Goal: Find specific page/section: Find specific page/section

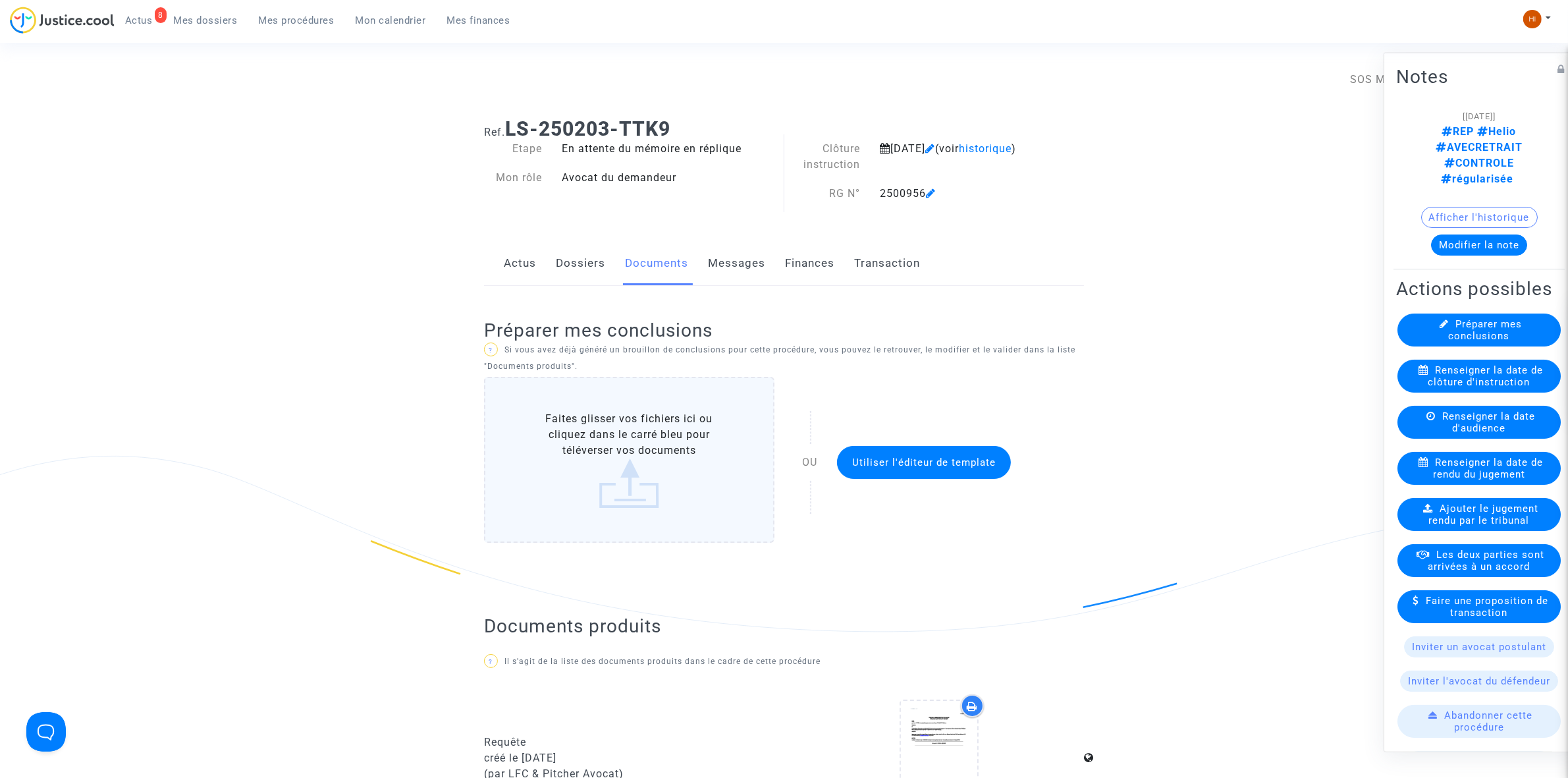
click at [303, 15] on span "Mes procédures" at bounding box center [297, 20] width 76 height 12
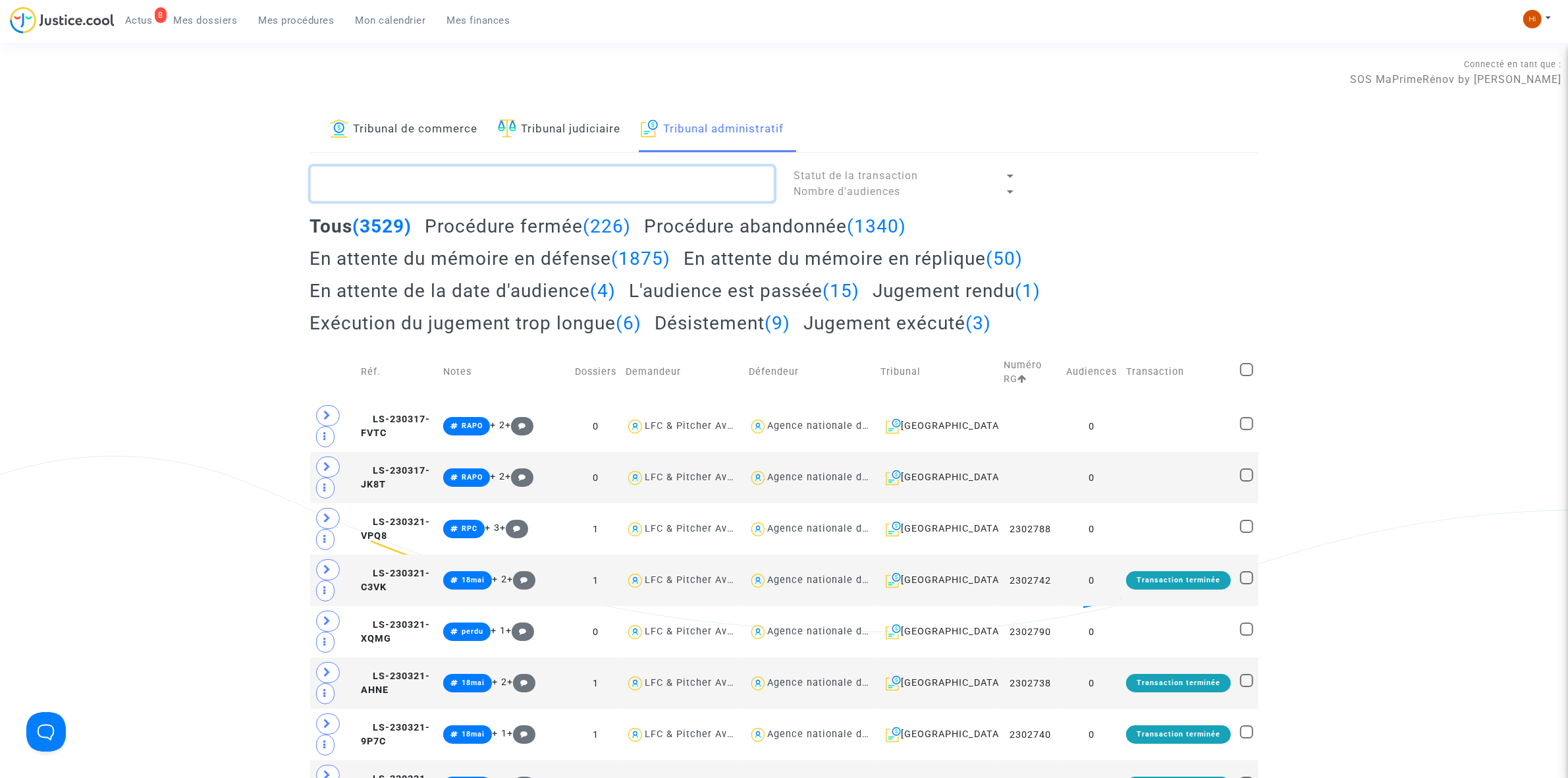
click at [404, 193] on textarea at bounding box center [542, 184] width 465 height 35
paste textarea "2501511"
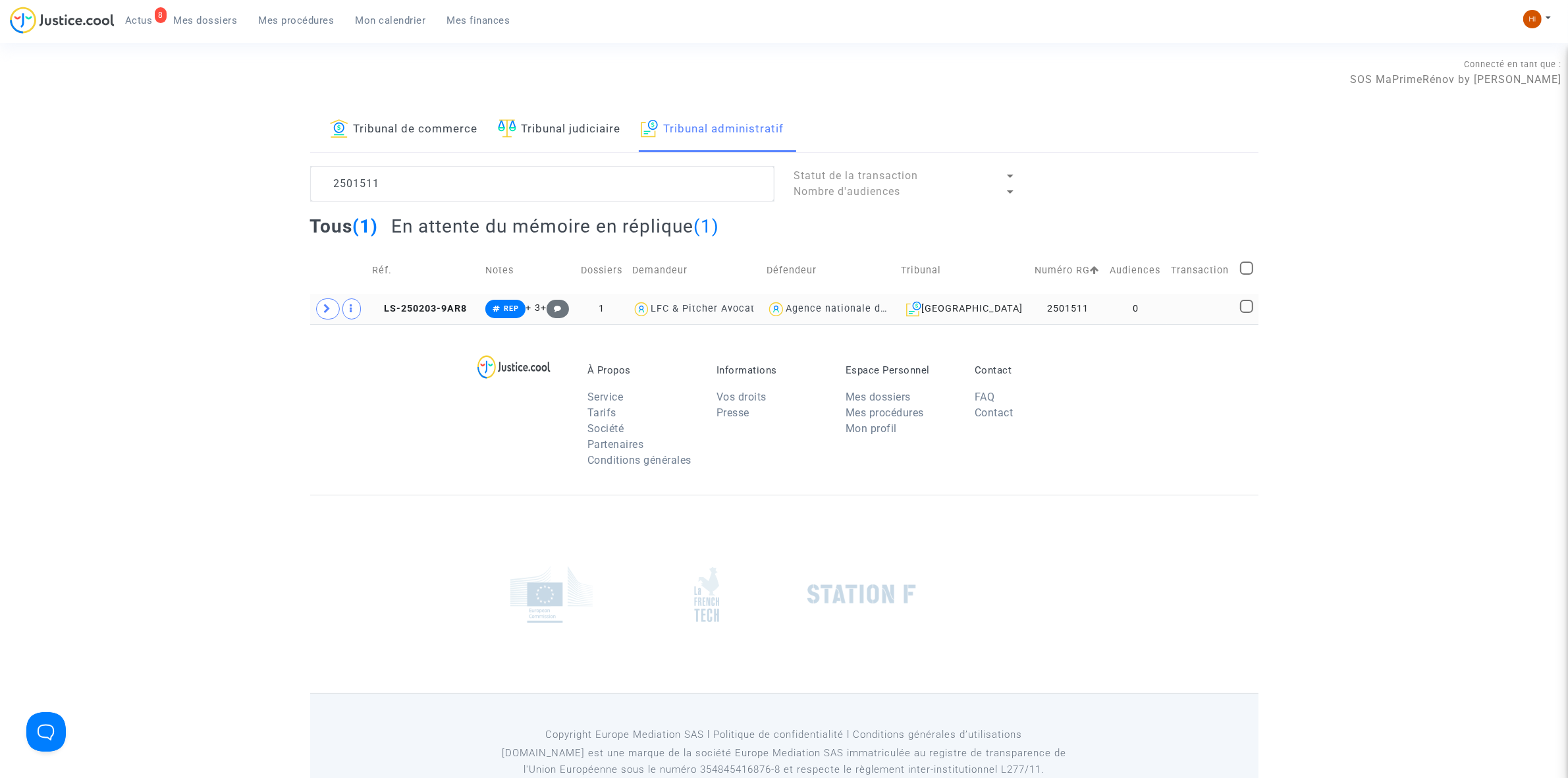
click at [1181, 315] on td at bounding box center [1201, 309] width 69 height 31
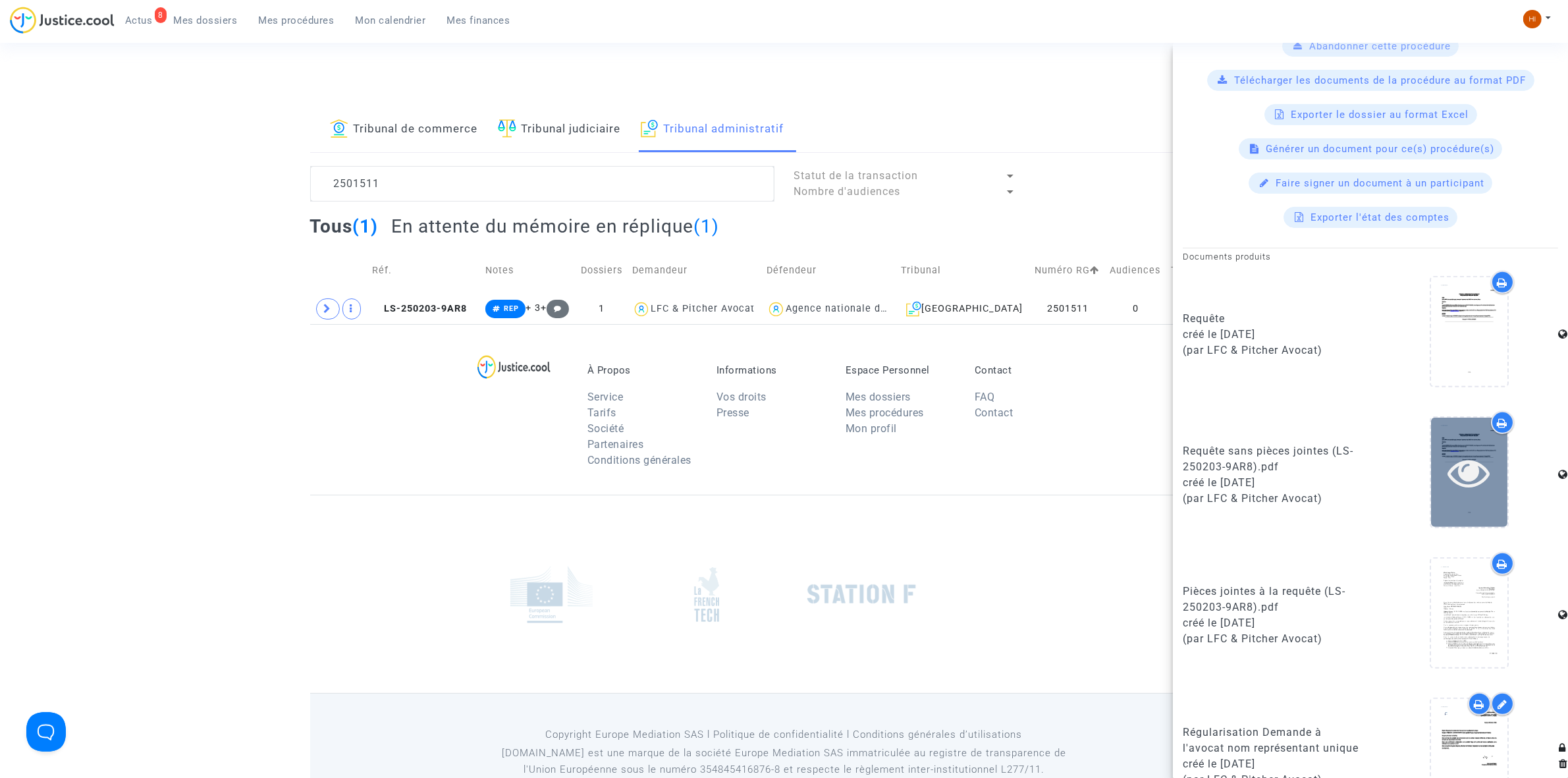
scroll to position [906, 0]
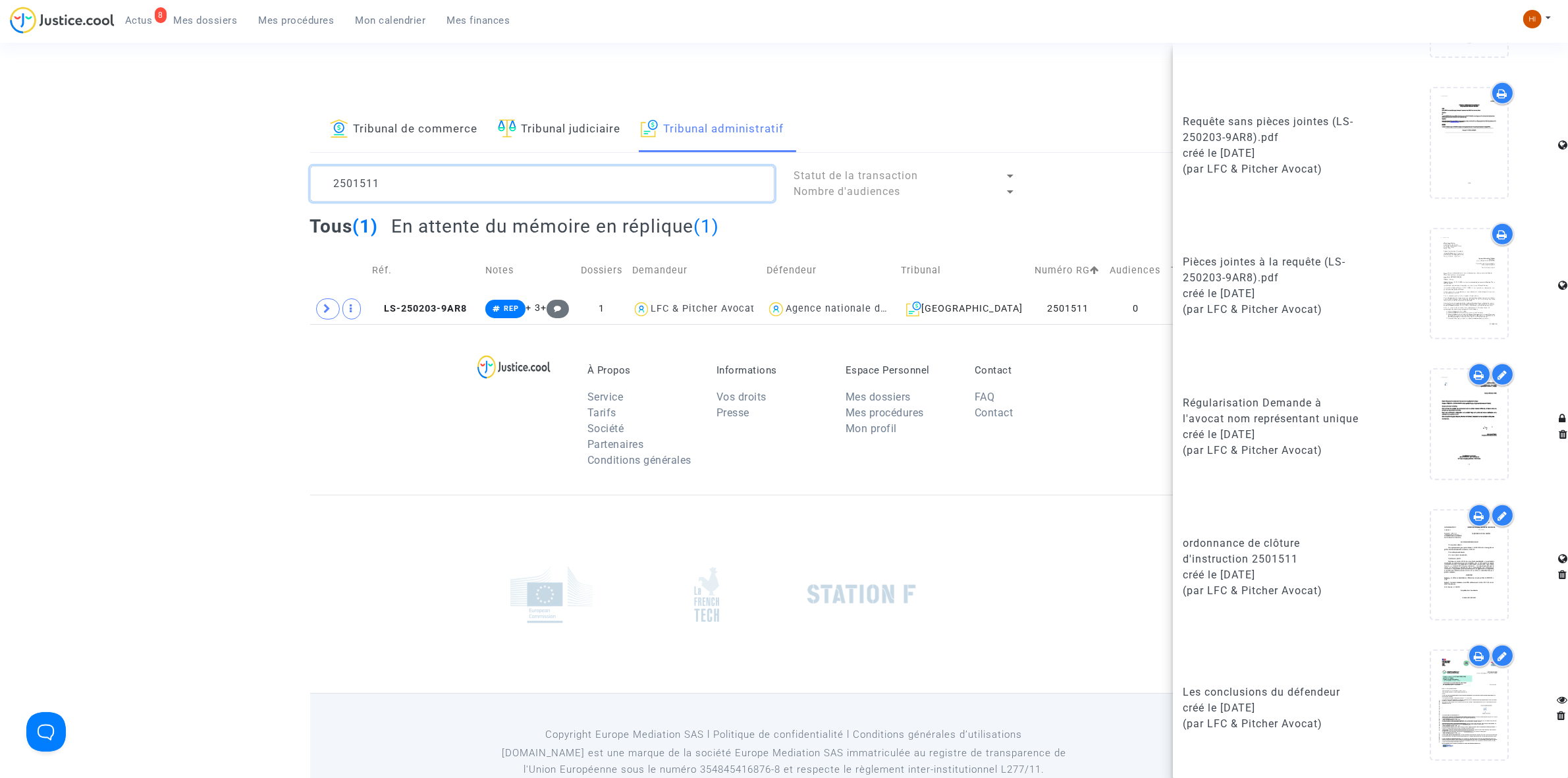
drag, startPoint x: 541, startPoint y: 182, endPoint x: -10, endPoint y: 192, distance: 551.1
click at [0, 192] on html "8 Actus Mes dossiers Mes procédures Mon calendrier Mes finances Mon profil Chan…" at bounding box center [784, 407] width 1568 height 814
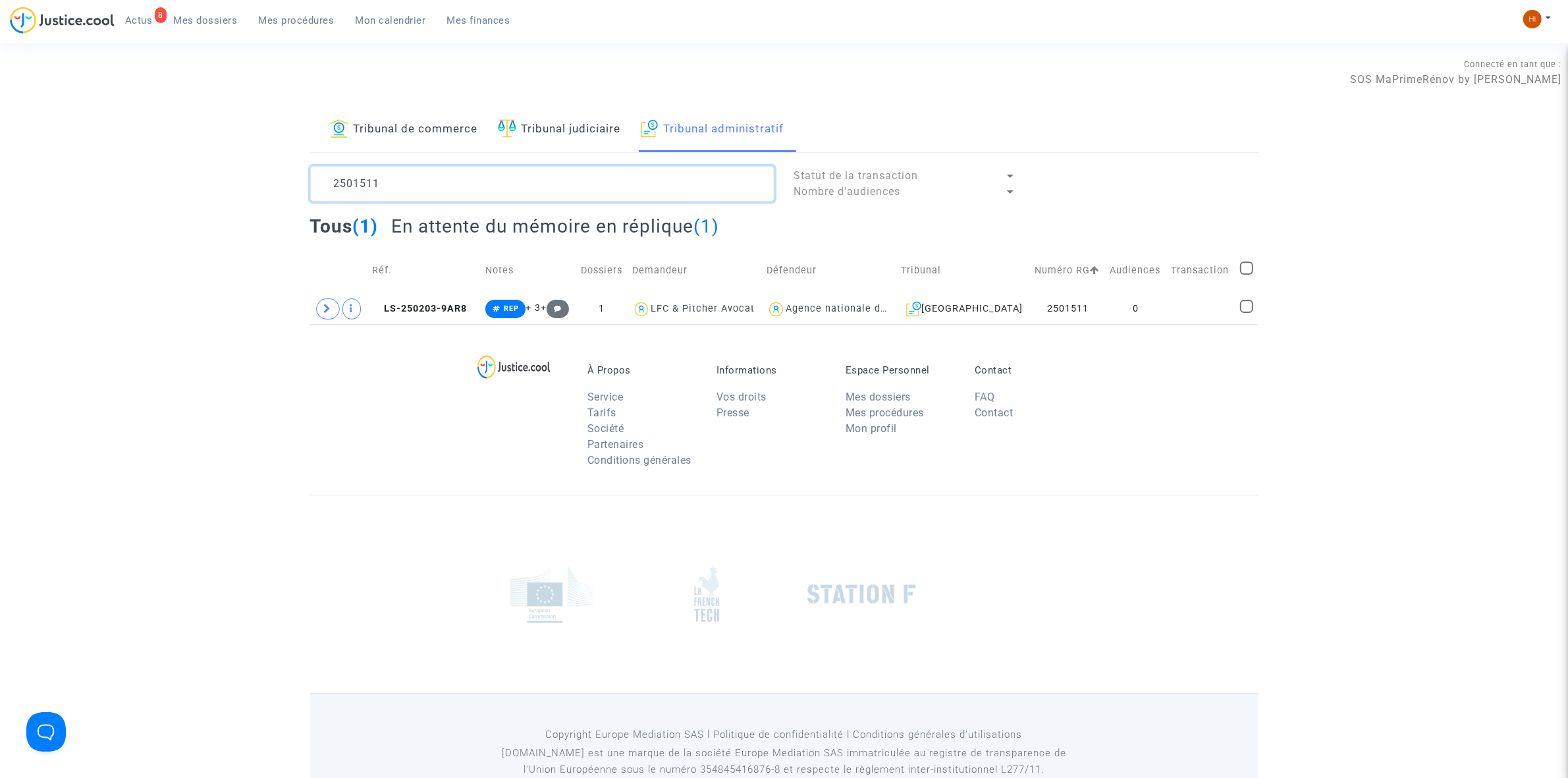
paste textarea "2"
type textarea "2501521"
click at [1150, 303] on td "0" at bounding box center [1136, 309] width 61 height 31
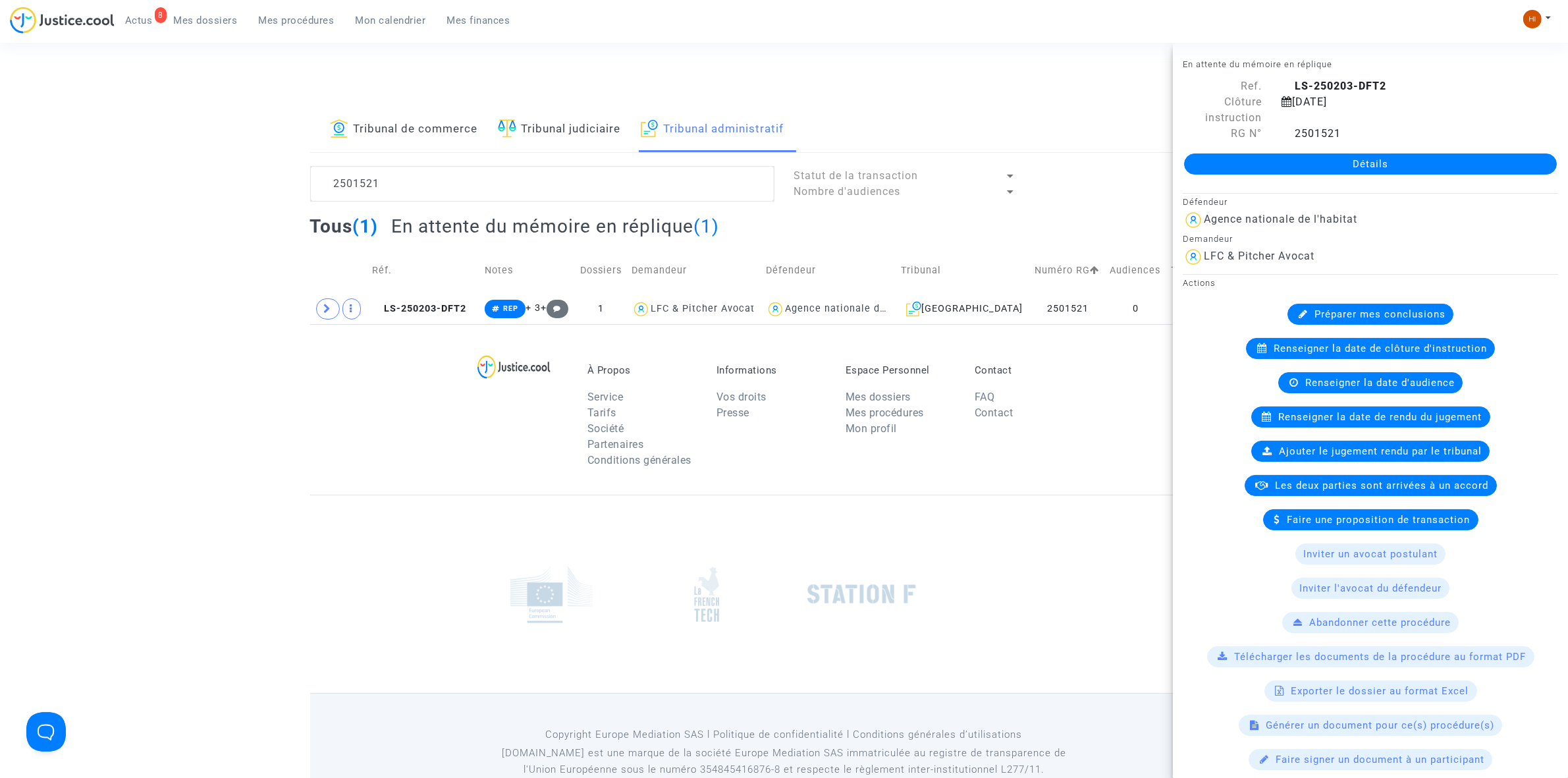
click at [1370, 162] on link "Détails" at bounding box center [1371, 164] width 373 height 21
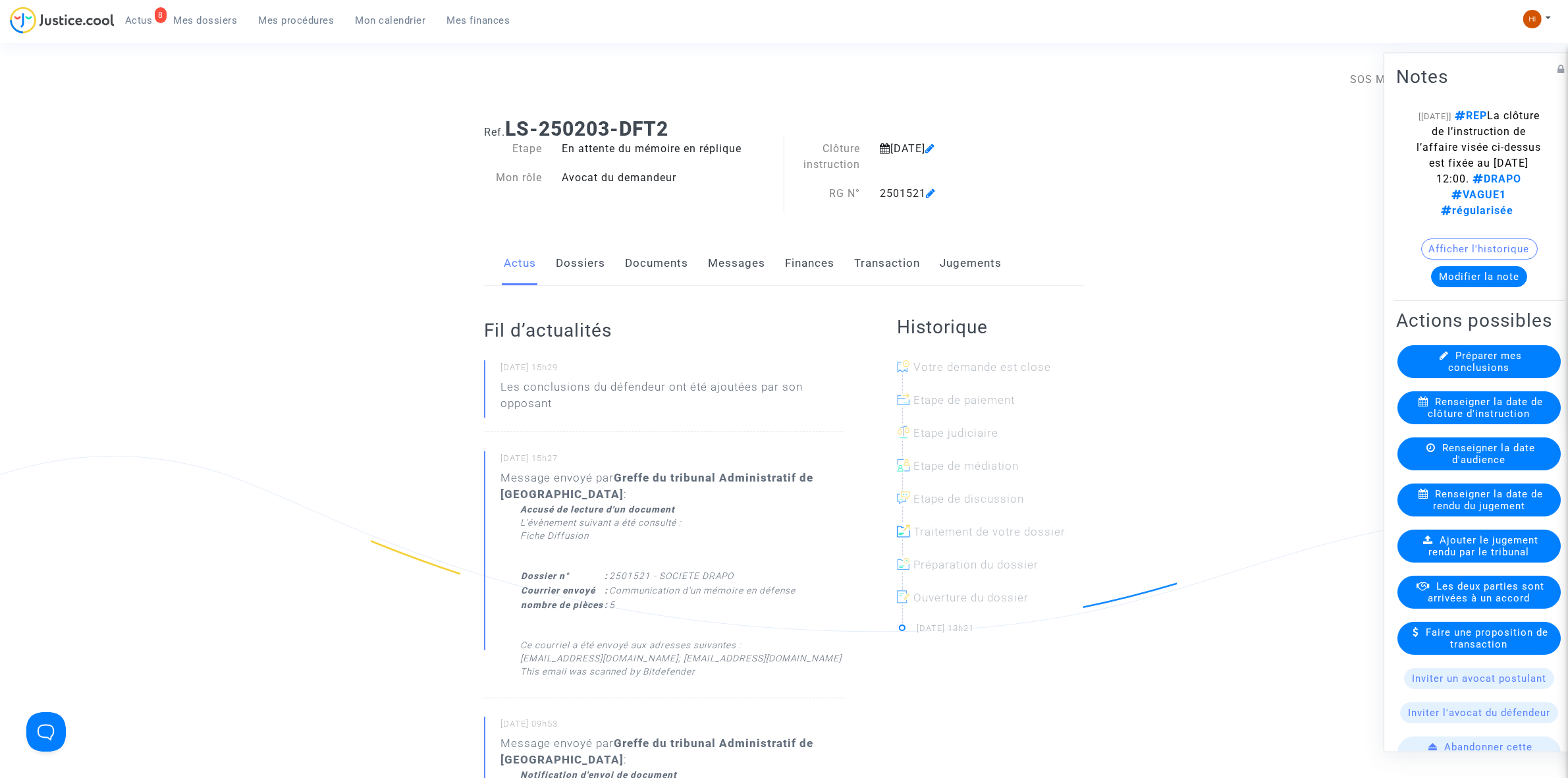
click at [670, 269] on link "Documents" at bounding box center [656, 263] width 63 height 44
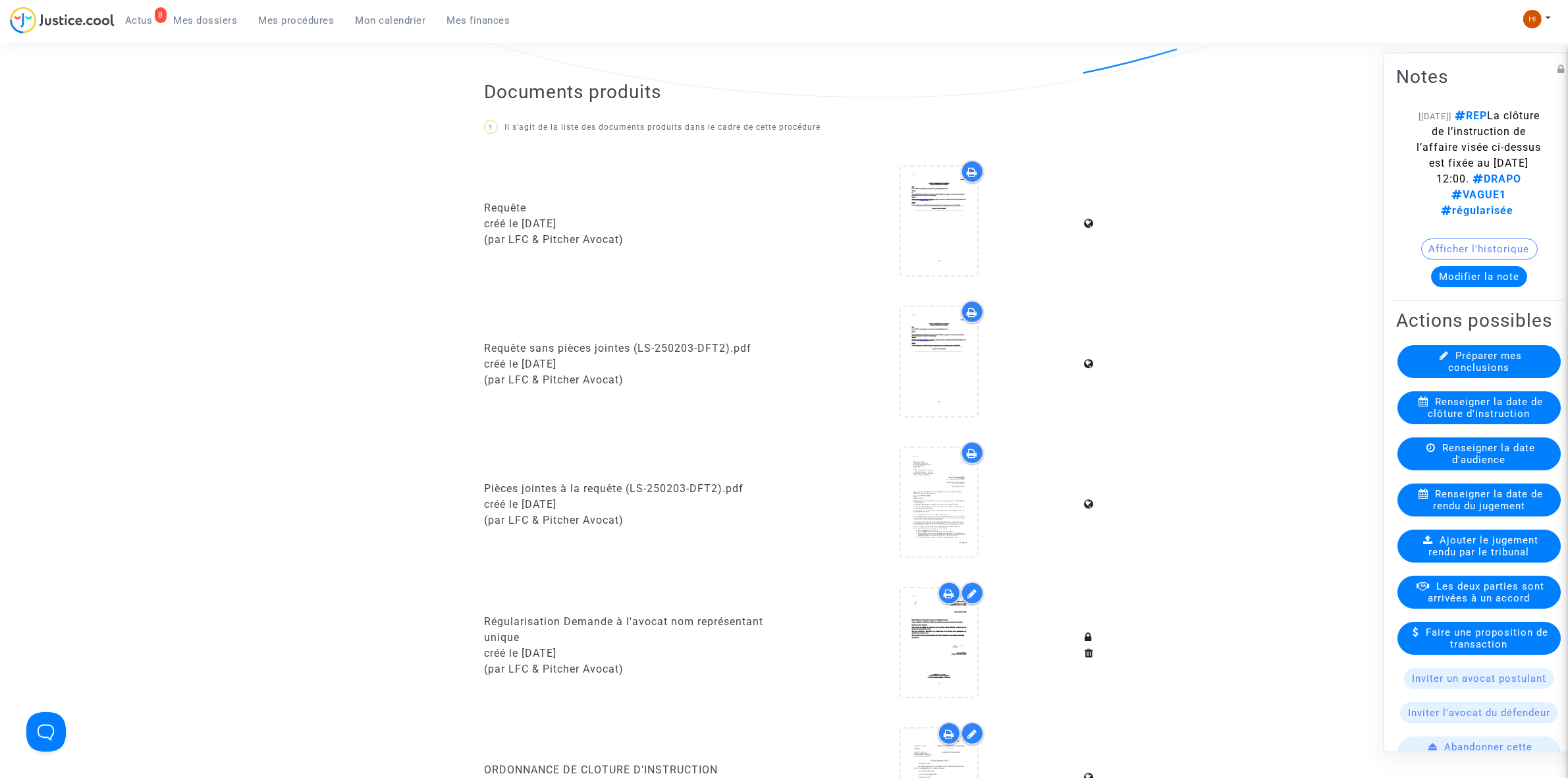
scroll to position [329, 0]
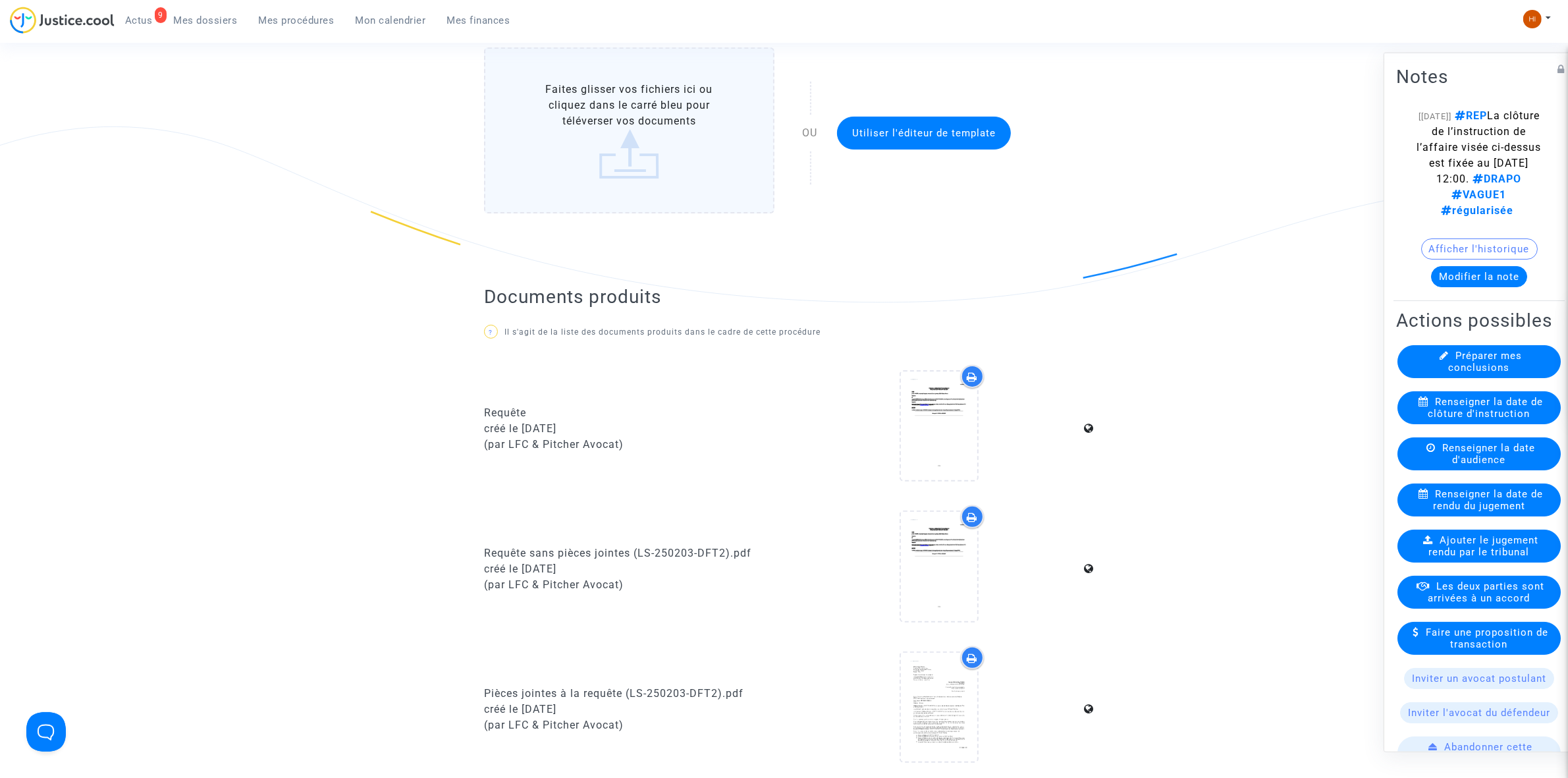
click at [287, 37] on div "9 Actus Mes dossiers Mes procédures Mon calendrier Mes finances" at bounding box center [265, 25] width 511 height 36
click at [304, 20] on span "Mes procédures" at bounding box center [297, 20] width 76 height 12
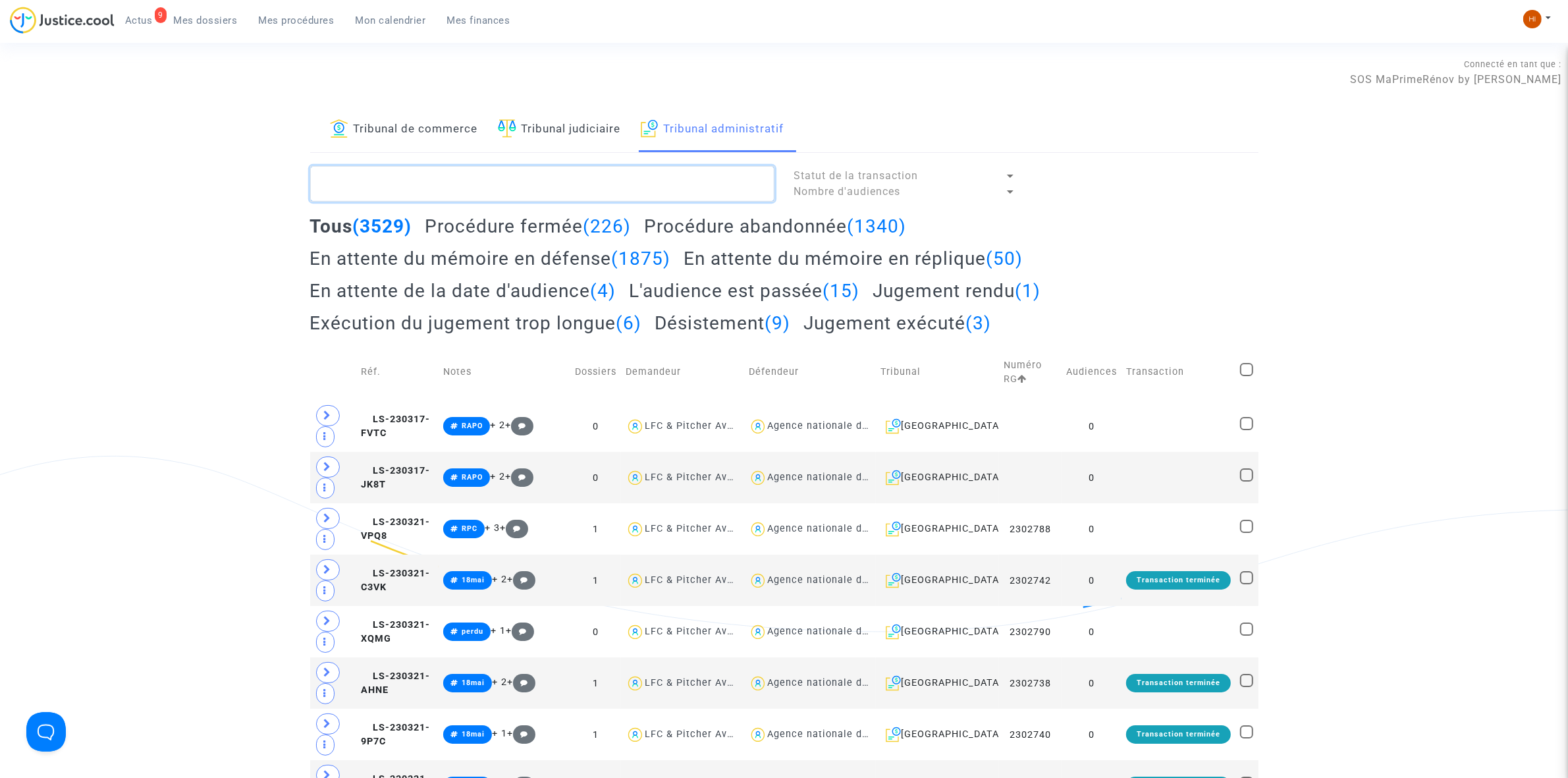
click at [560, 196] on textarea at bounding box center [542, 184] width 465 height 35
paste textarea "2501516"
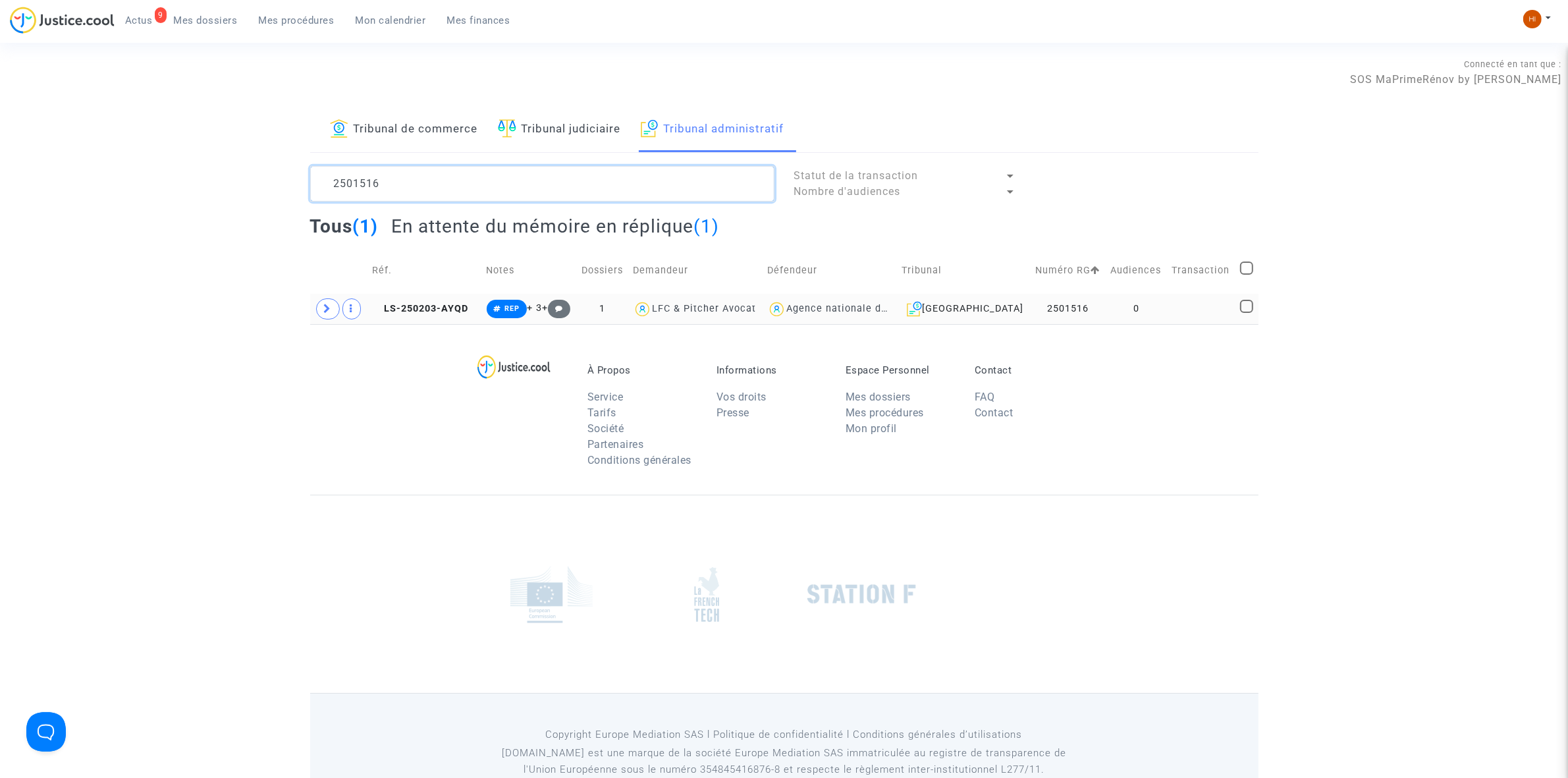
type textarea "2501516"
click at [440, 302] on td "LS-250203-AYQD" at bounding box center [424, 309] width 114 height 31
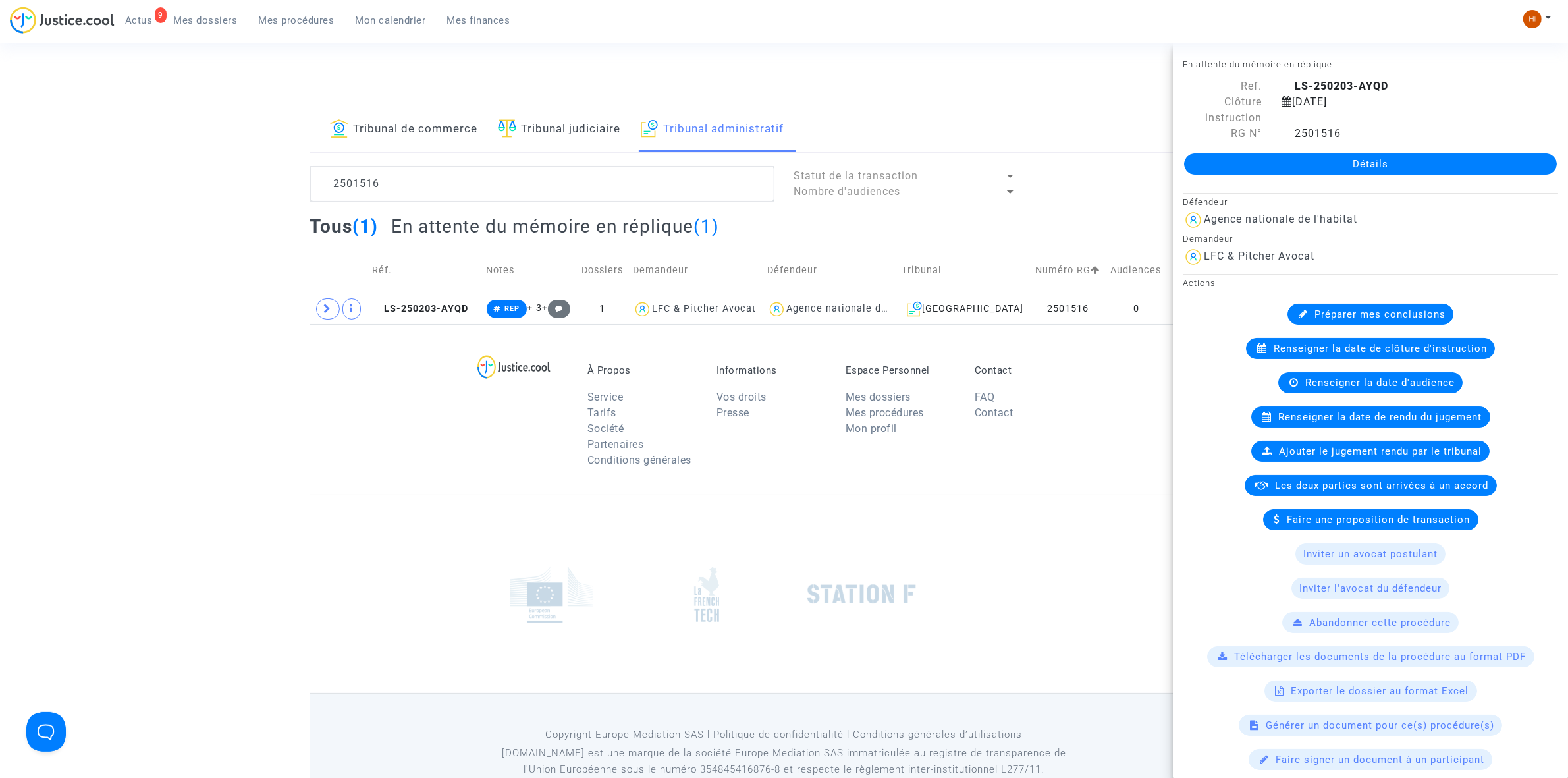
click at [1243, 172] on link "Détails" at bounding box center [1371, 164] width 373 height 21
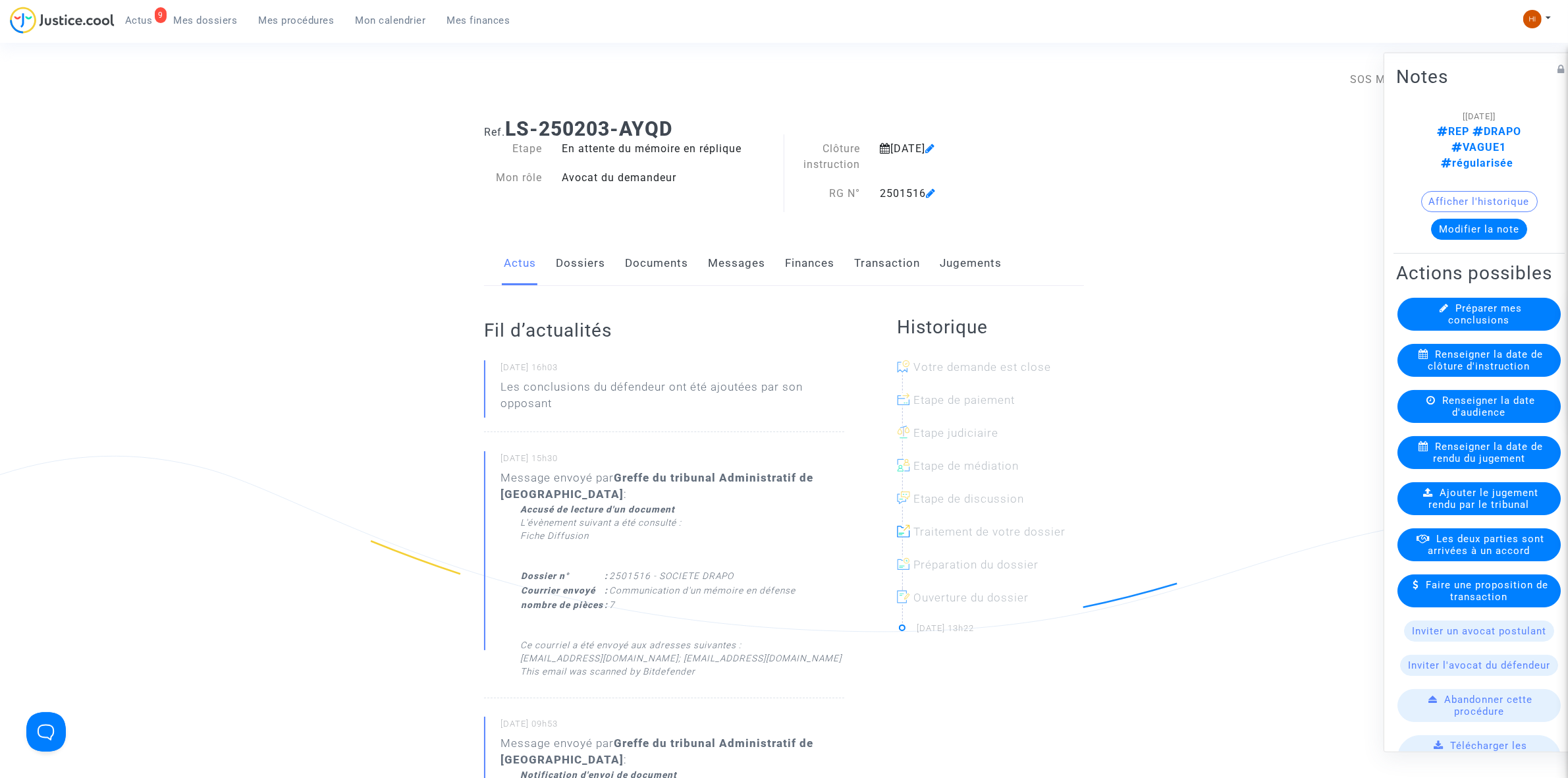
click at [650, 271] on link "Documents" at bounding box center [656, 263] width 63 height 44
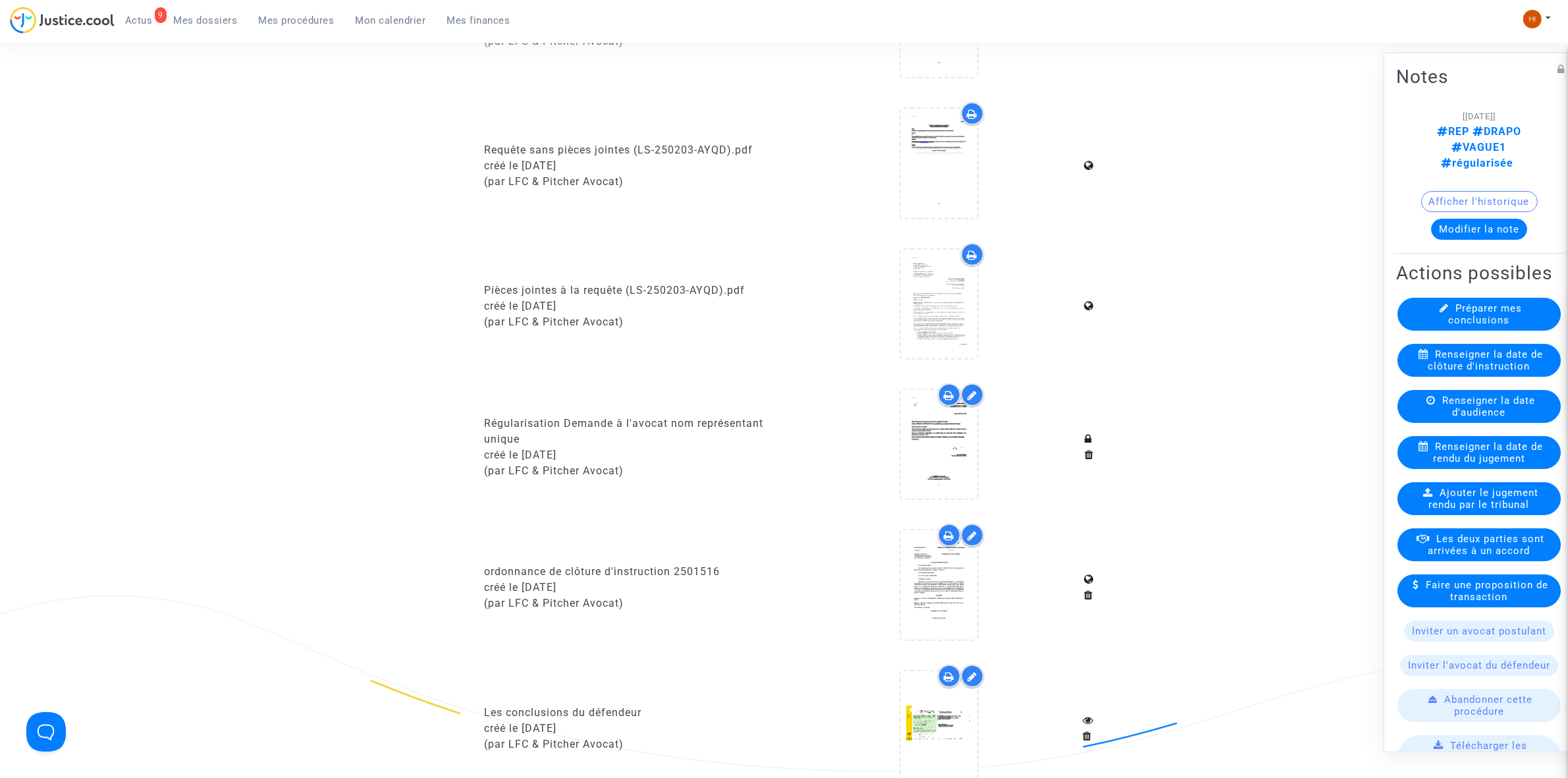
scroll to position [824, 0]
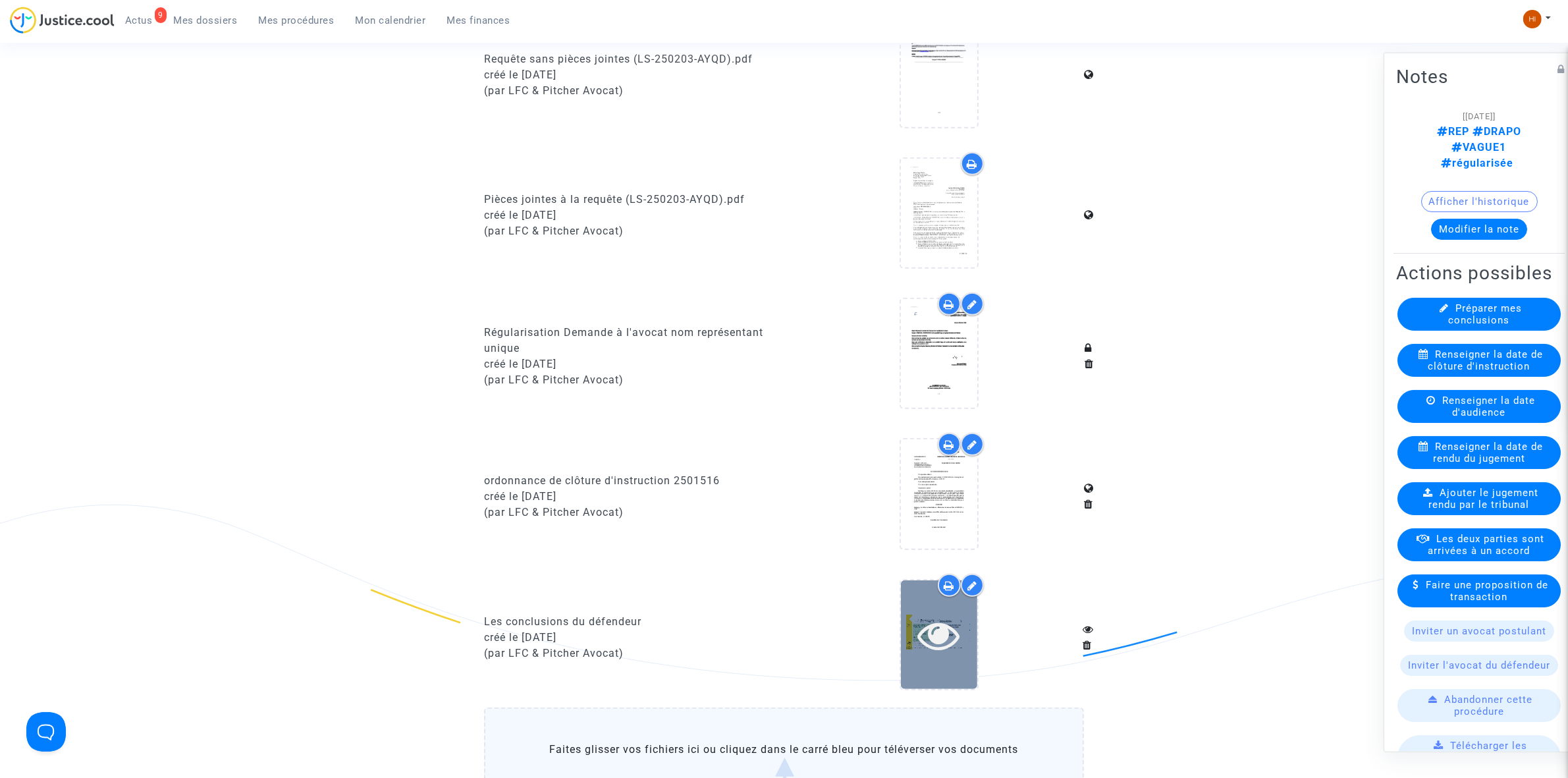
click at [956, 636] on icon at bounding box center [939, 635] width 43 height 42
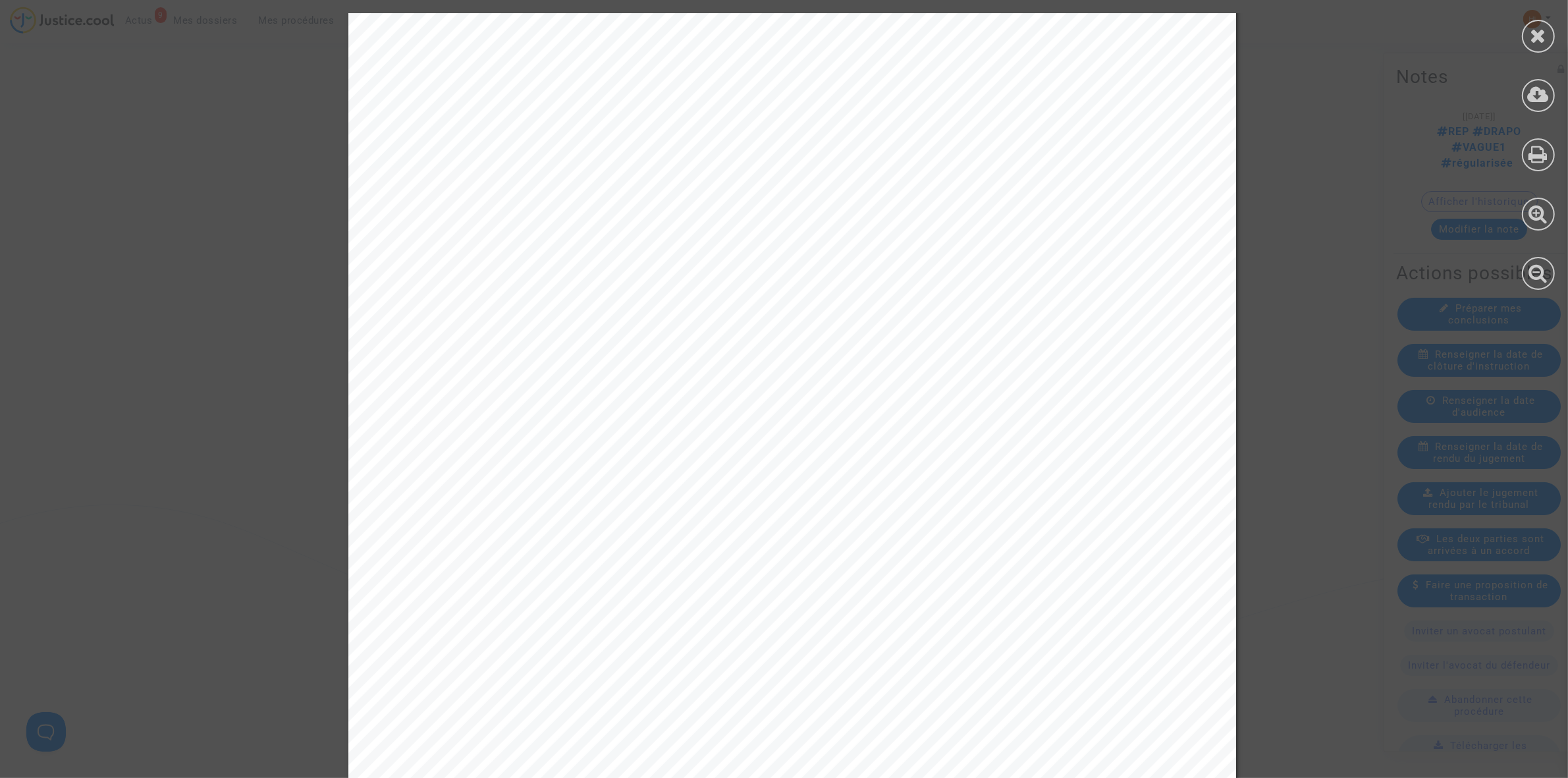
scroll to position [1482, 0]
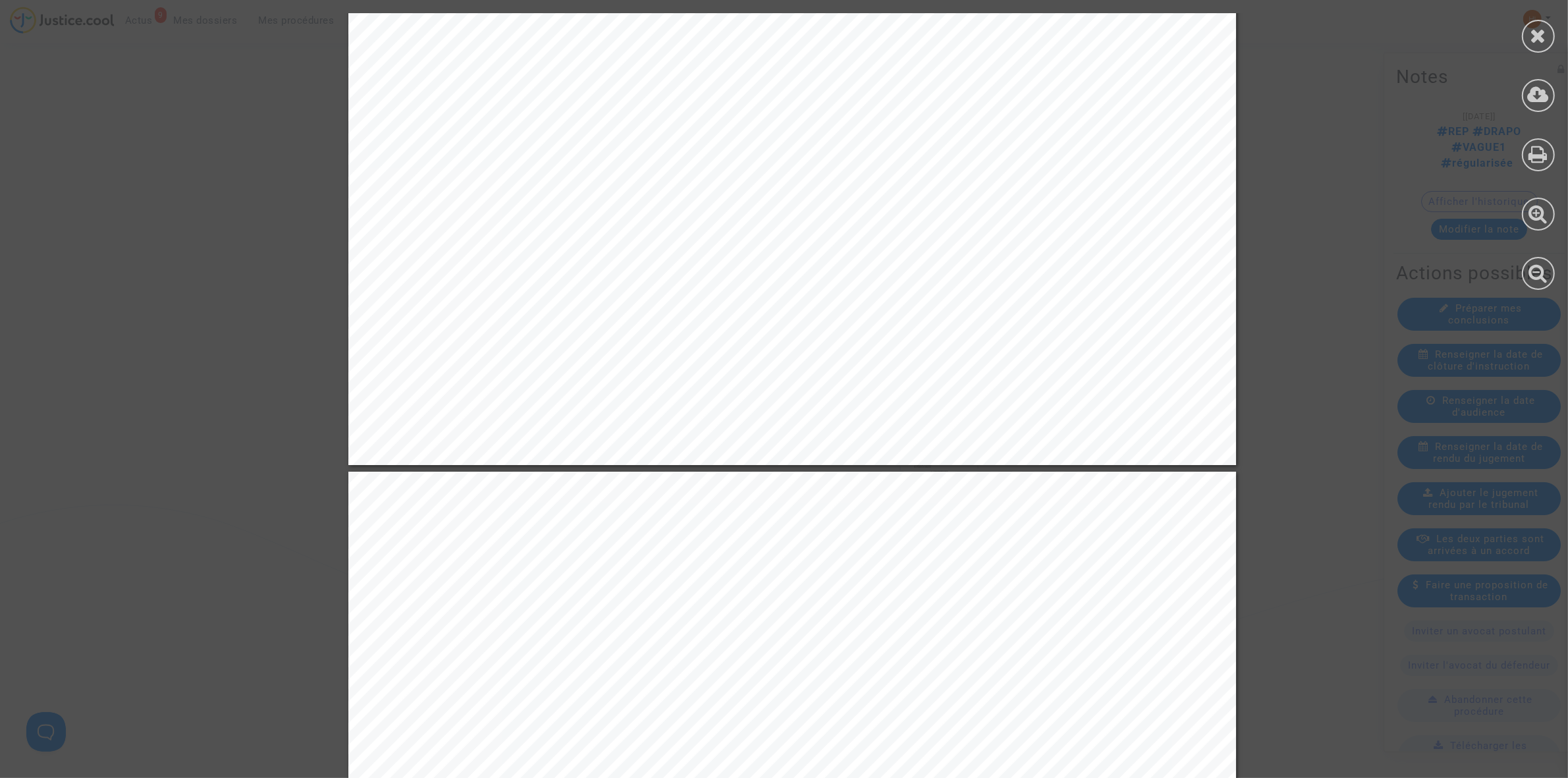
drag, startPoint x: 1543, startPoint y: 34, endPoint x: 1497, endPoint y: 71, distance: 59.0
click at [1542, 34] on icon at bounding box center [1539, 35] width 16 height 20
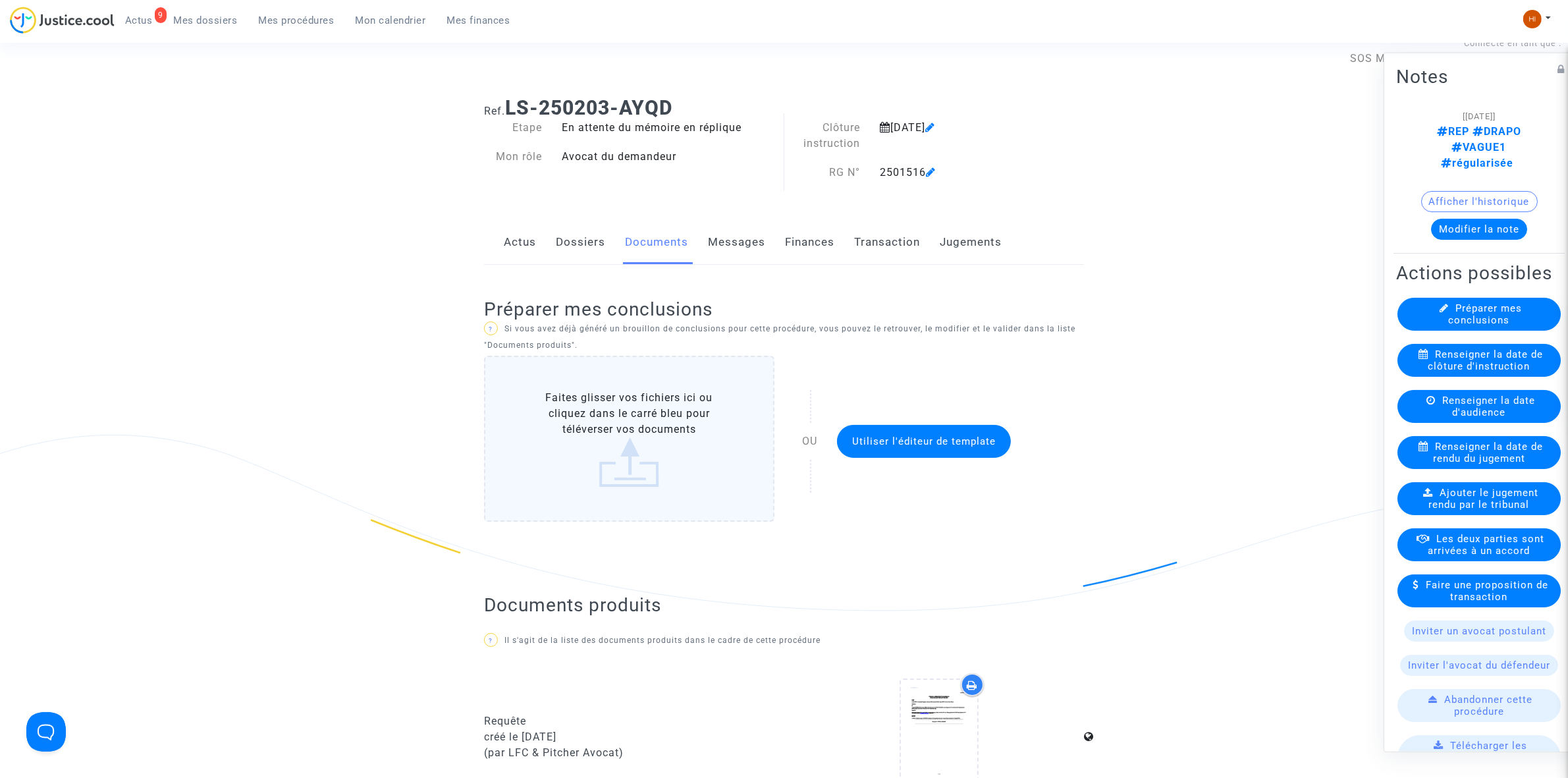
scroll to position [0, 0]
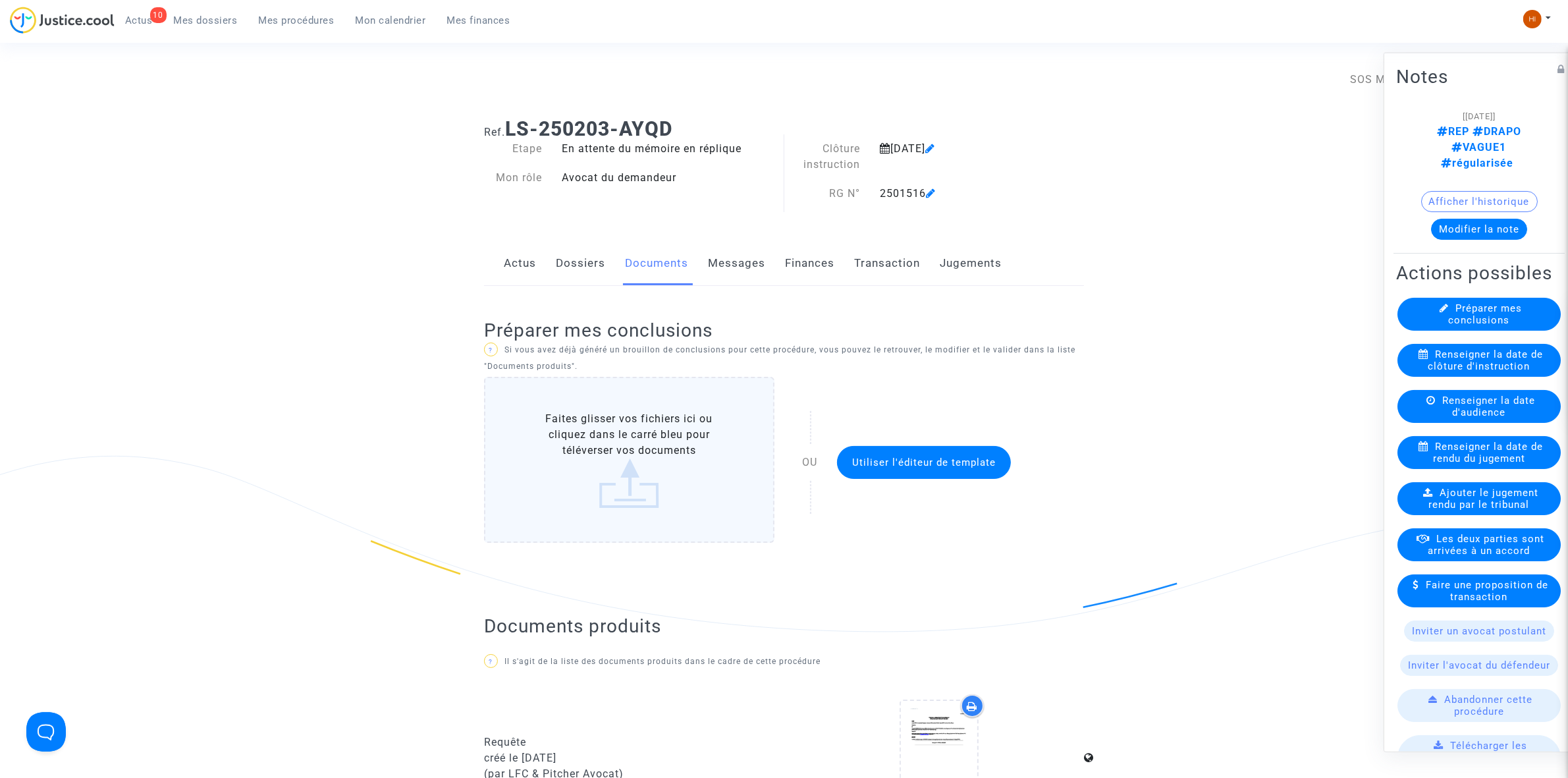
click at [301, 20] on span "Mes procédures" at bounding box center [297, 20] width 76 height 12
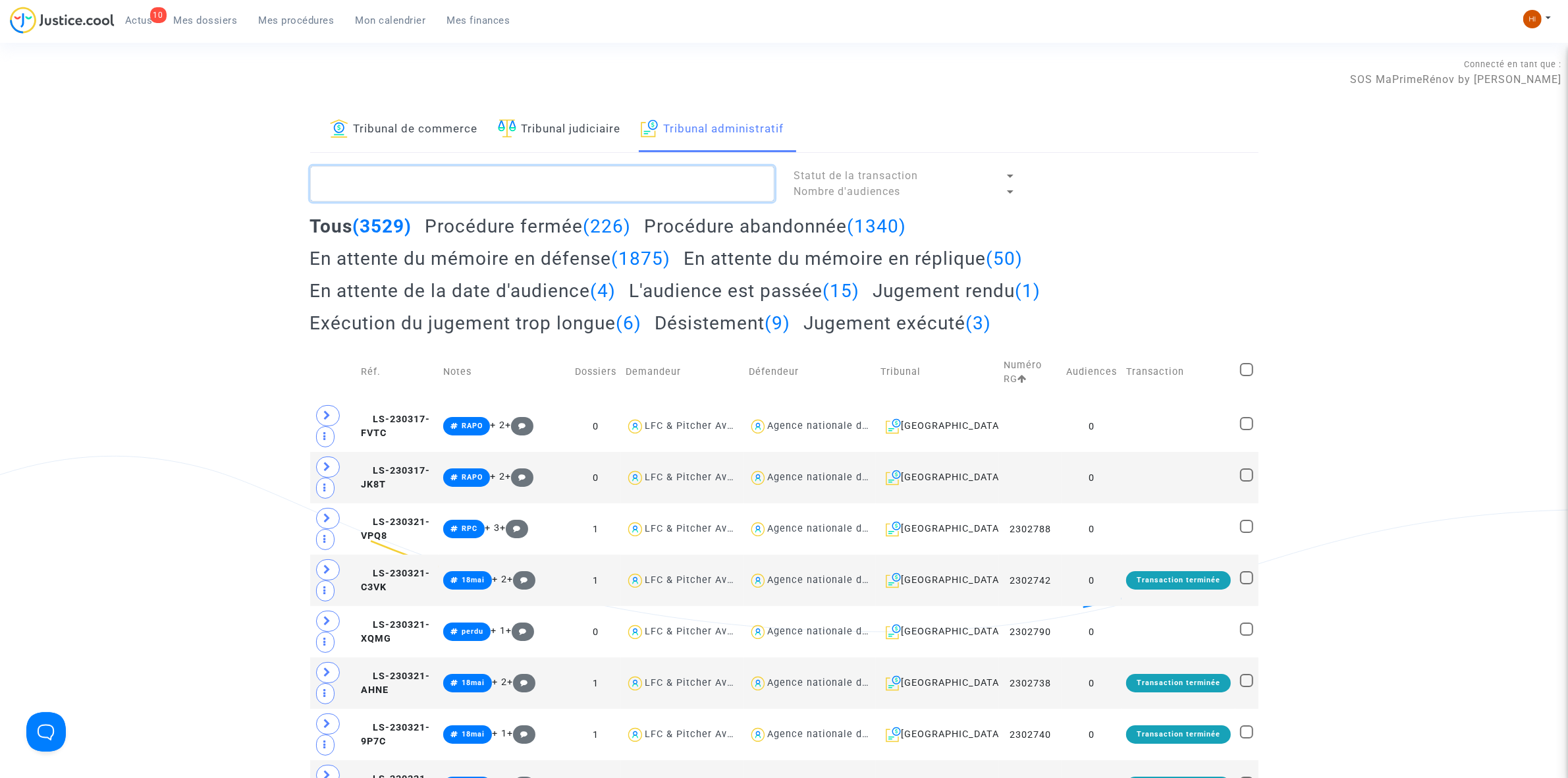
click at [481, 193] on textarea at bounding box center [542, 184] width 465 height 35
paste textarea "2501515"
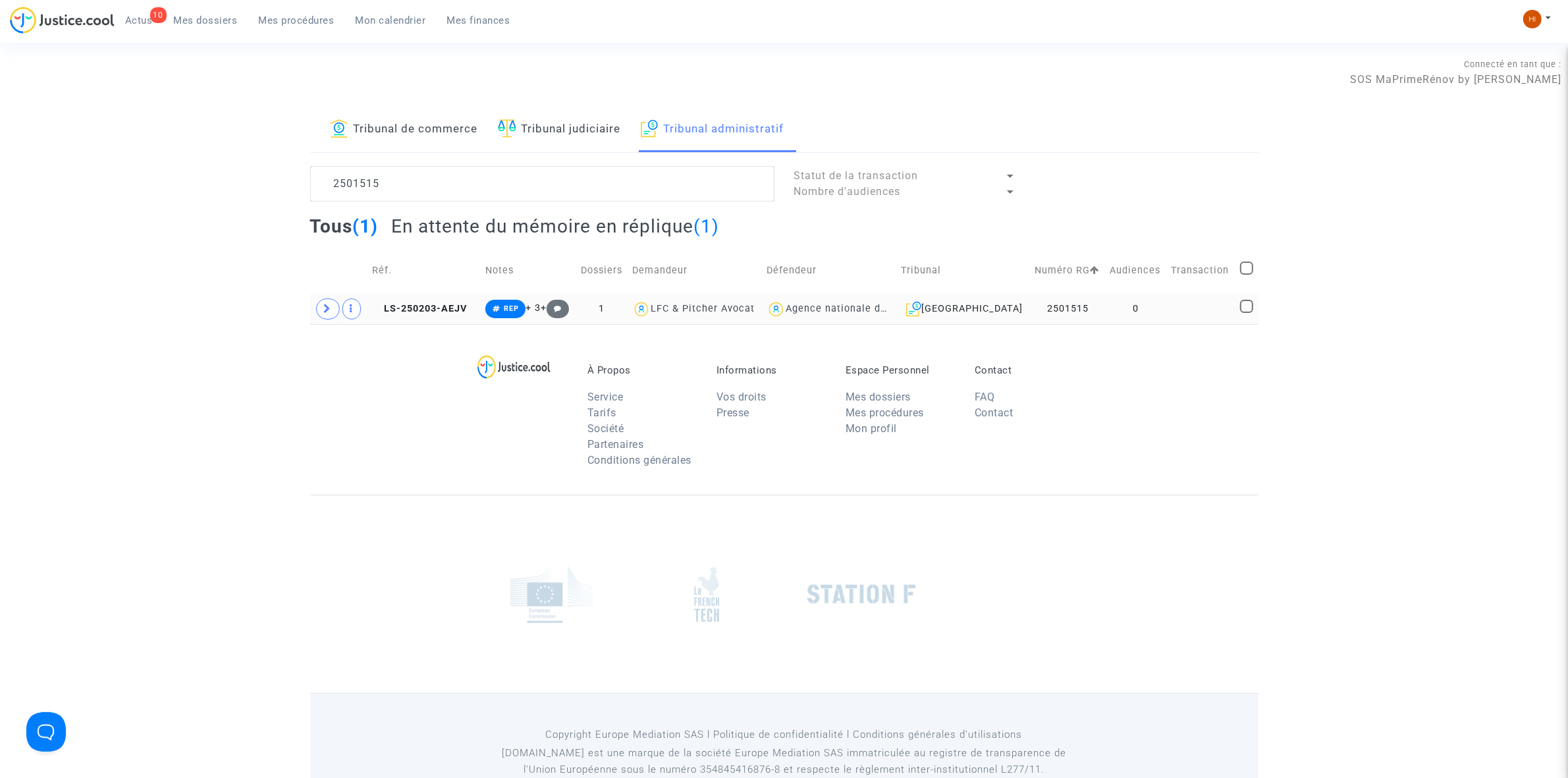
click at [1202, 311] on td at bounding box center [1201, 309] width 69 height 31
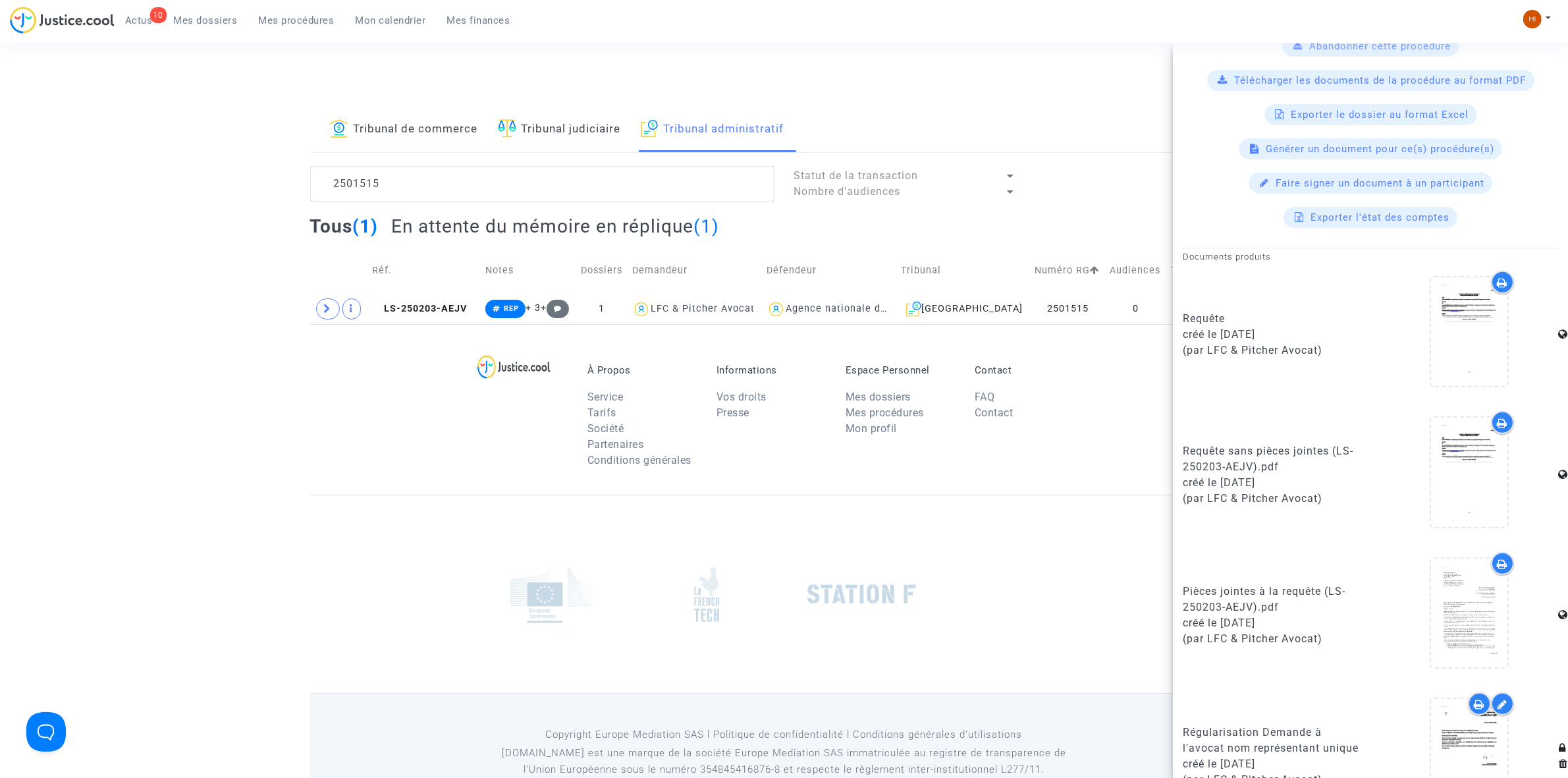
scroll to position [906, 0]
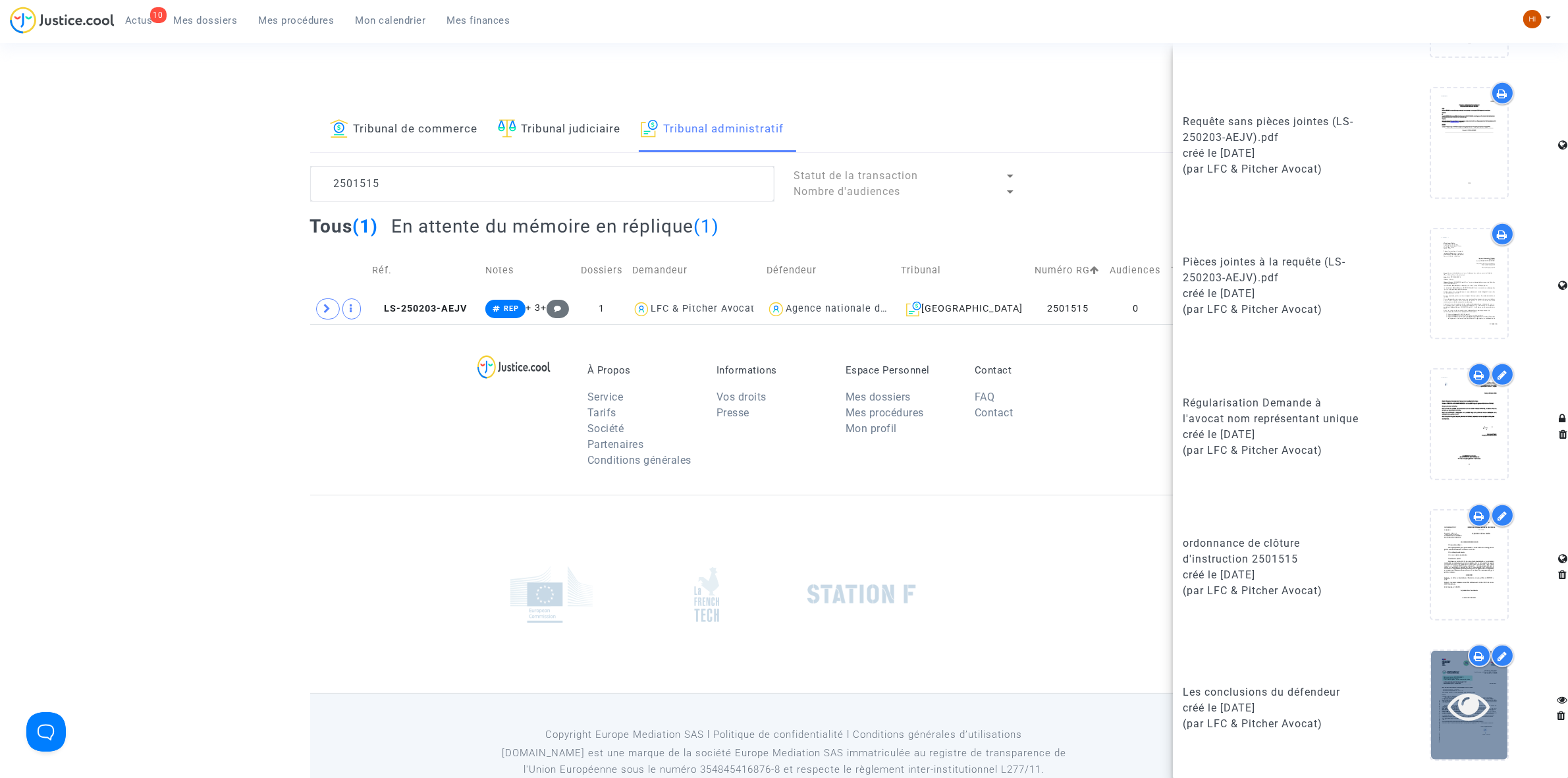
click at [1463, 718] on icon at bounding box center [1469, 706] width 43 height 42
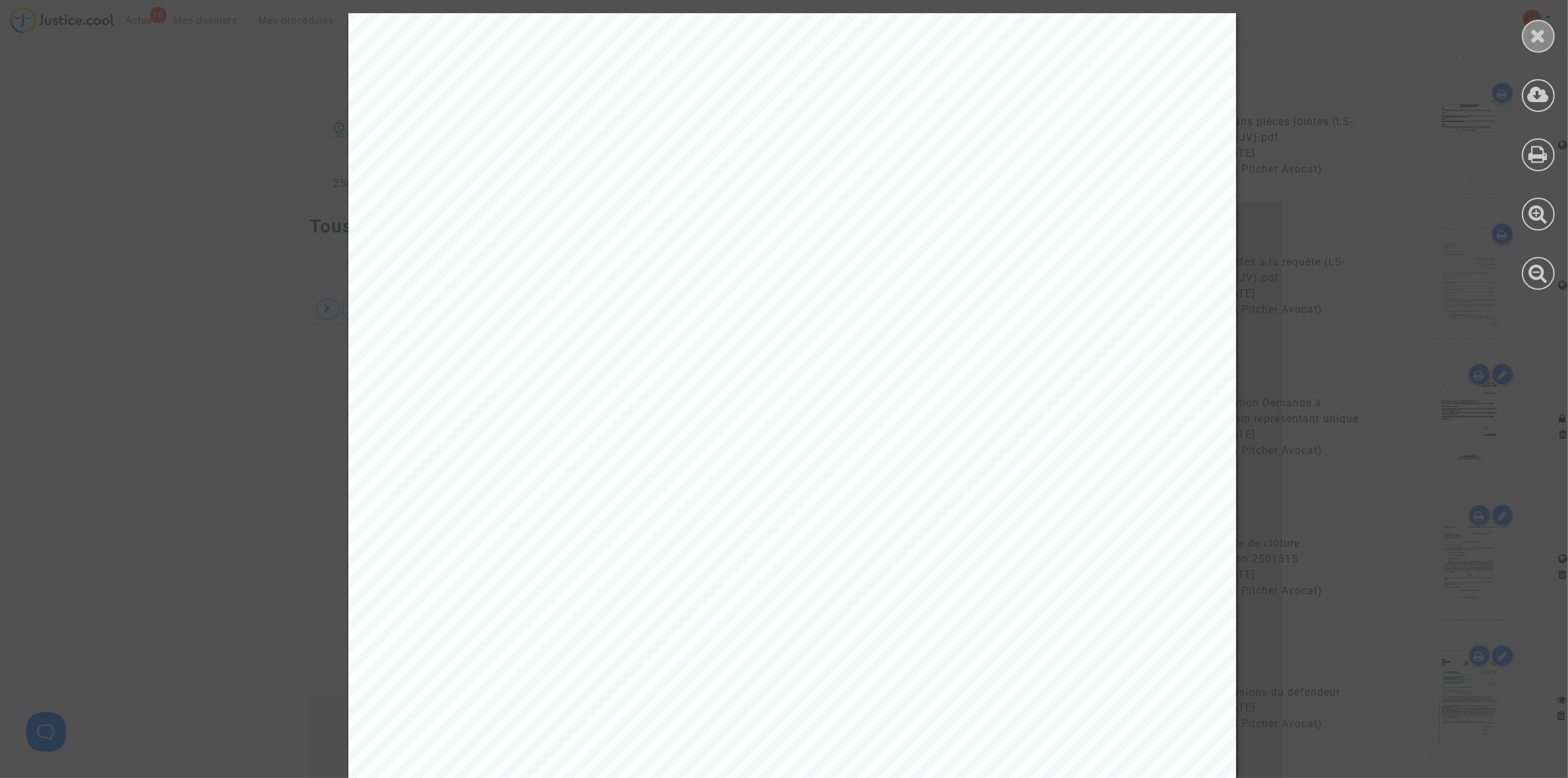
click at [1537, 34] on icon at bounding box center [1539, 35] width 16 height 20
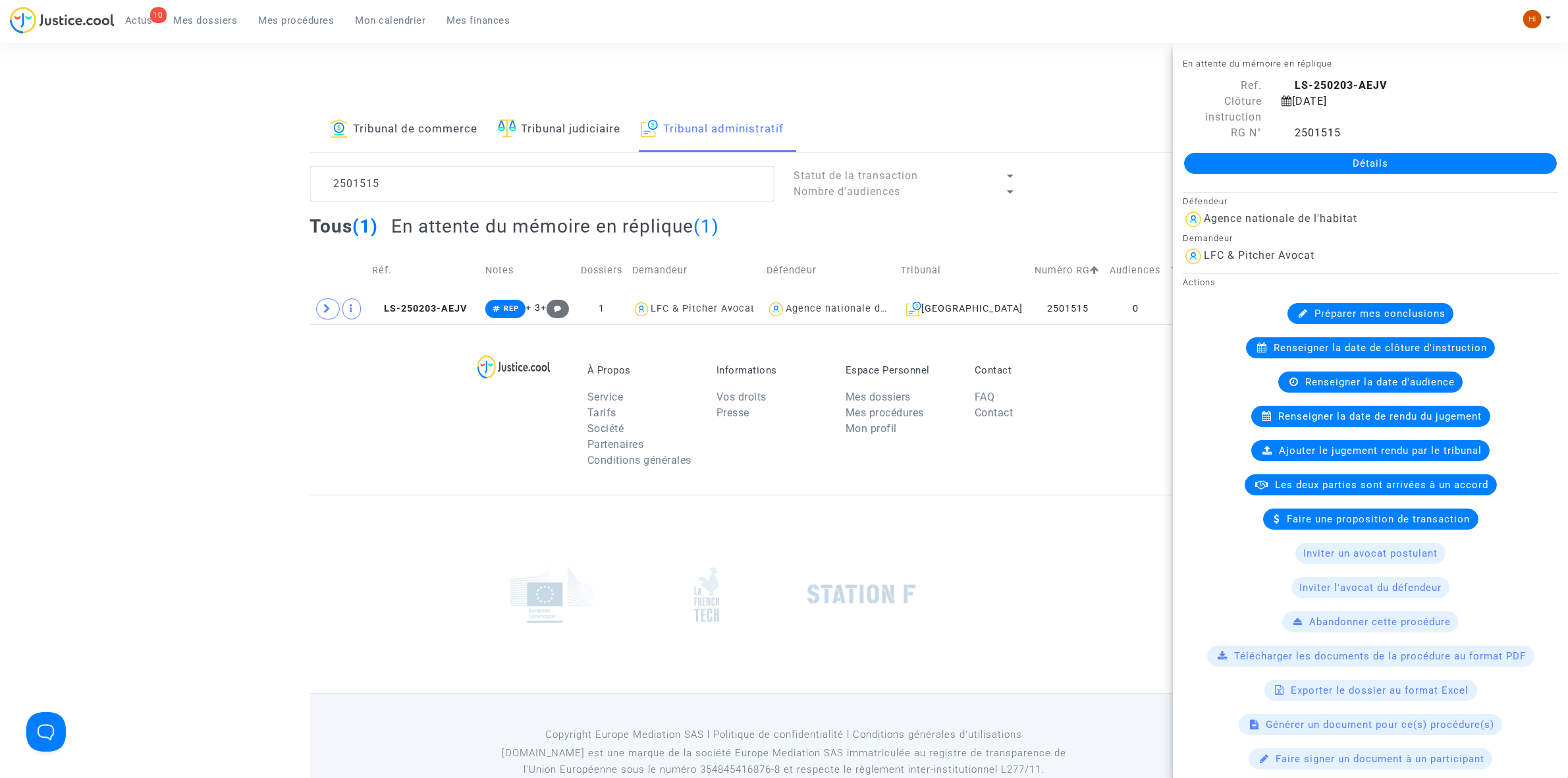
scroll to position [0, 0]
click at [459, 307] on span "LS-250203-AEJV" at bounding box center [419, 308] width 95 height 11
drag, startPoint x: 577, startPoint y: 187, endPoint x: -268, endPoint y: 162, distance: 845.4
click at [0, 162] on html "11 Actus Mes dossiers Mes procédures Mon calendrier Mes finances Mon profil Cha…" at bounding box center [784, 407] width 1568 height 814
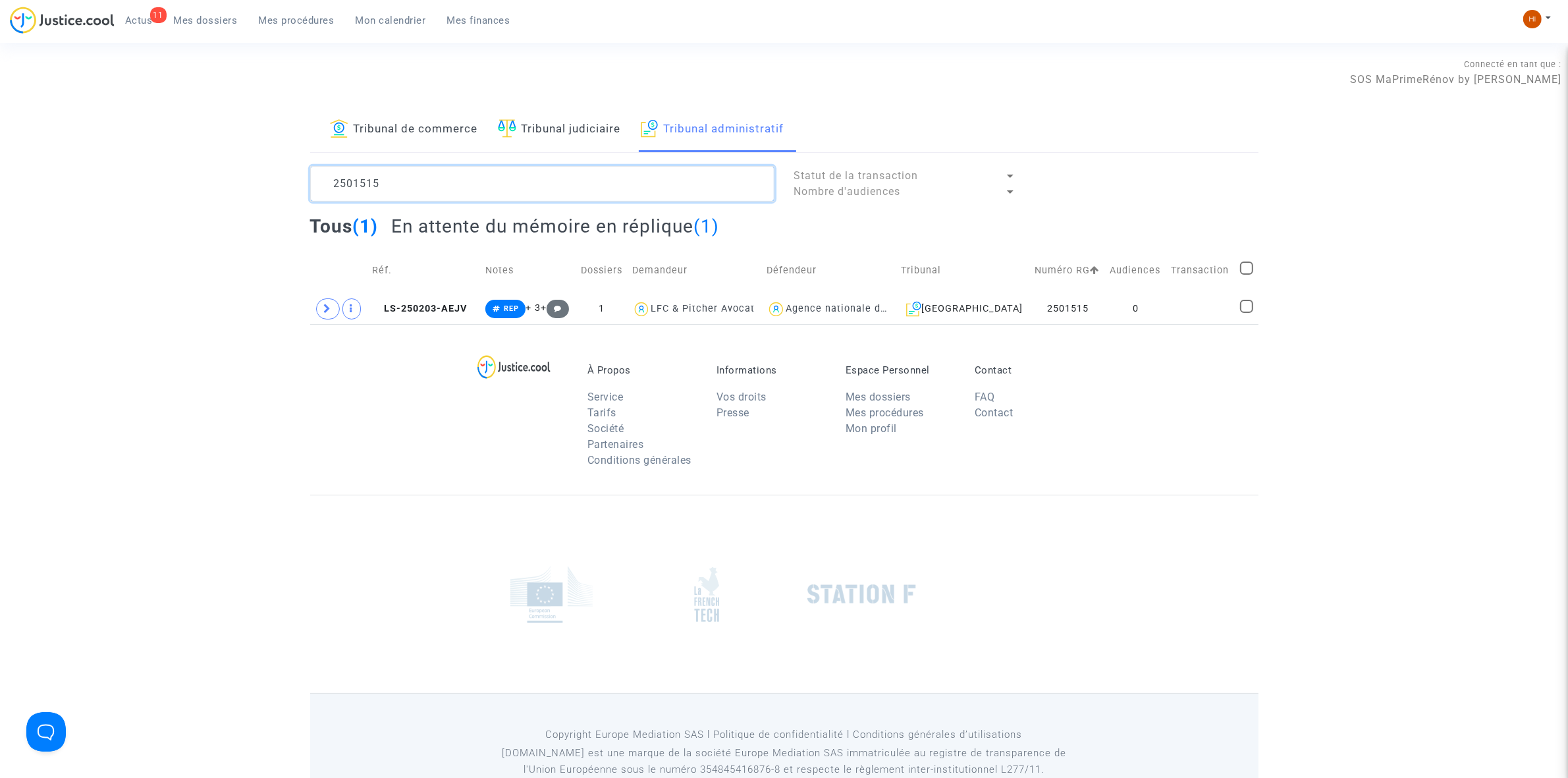
paste textarea "49"
click at [1138, 317] on td "0" at bounding box center [1137, 309] width 61 height 31
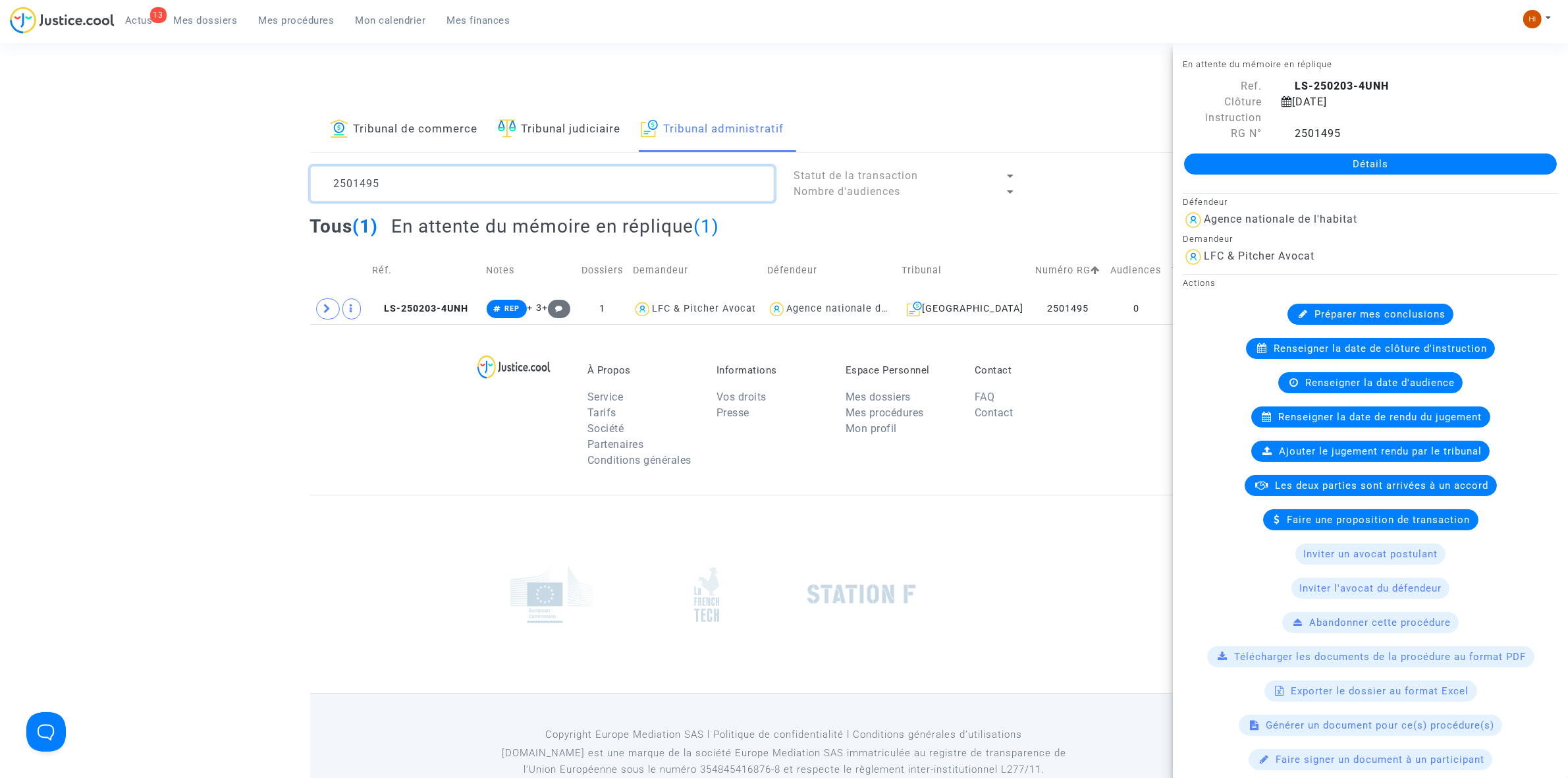
click at [489, 188] on textarea at bounding box center [542, 184] width 465 height 35
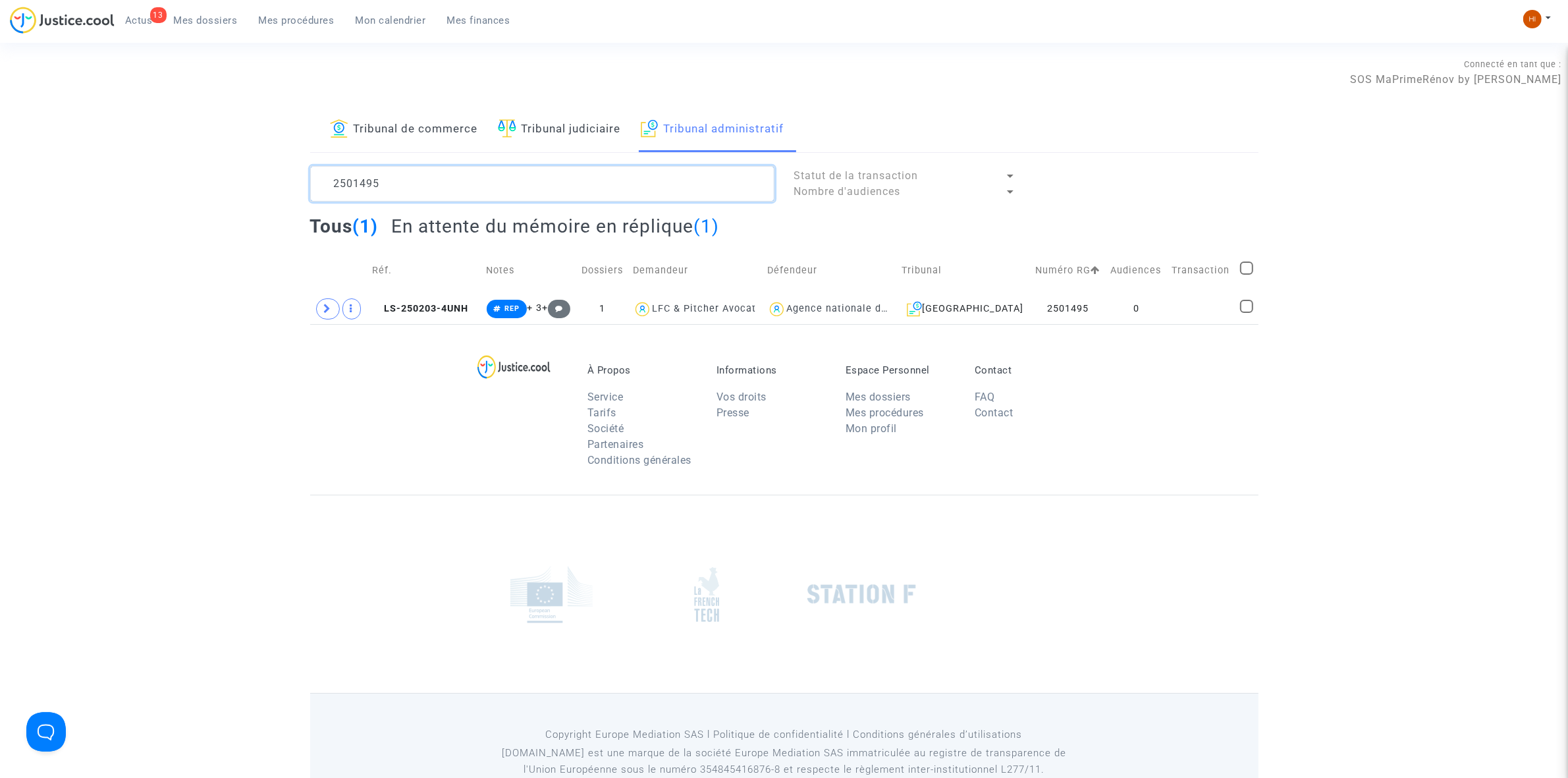
click at [489, 189] on textarea at bounding box center [542, 184] width 465 height 35
paste textarea "507"
click at [448, 312] on span "LS-250203-8MFN" at bounding box center [420, 308] width 97 height 11
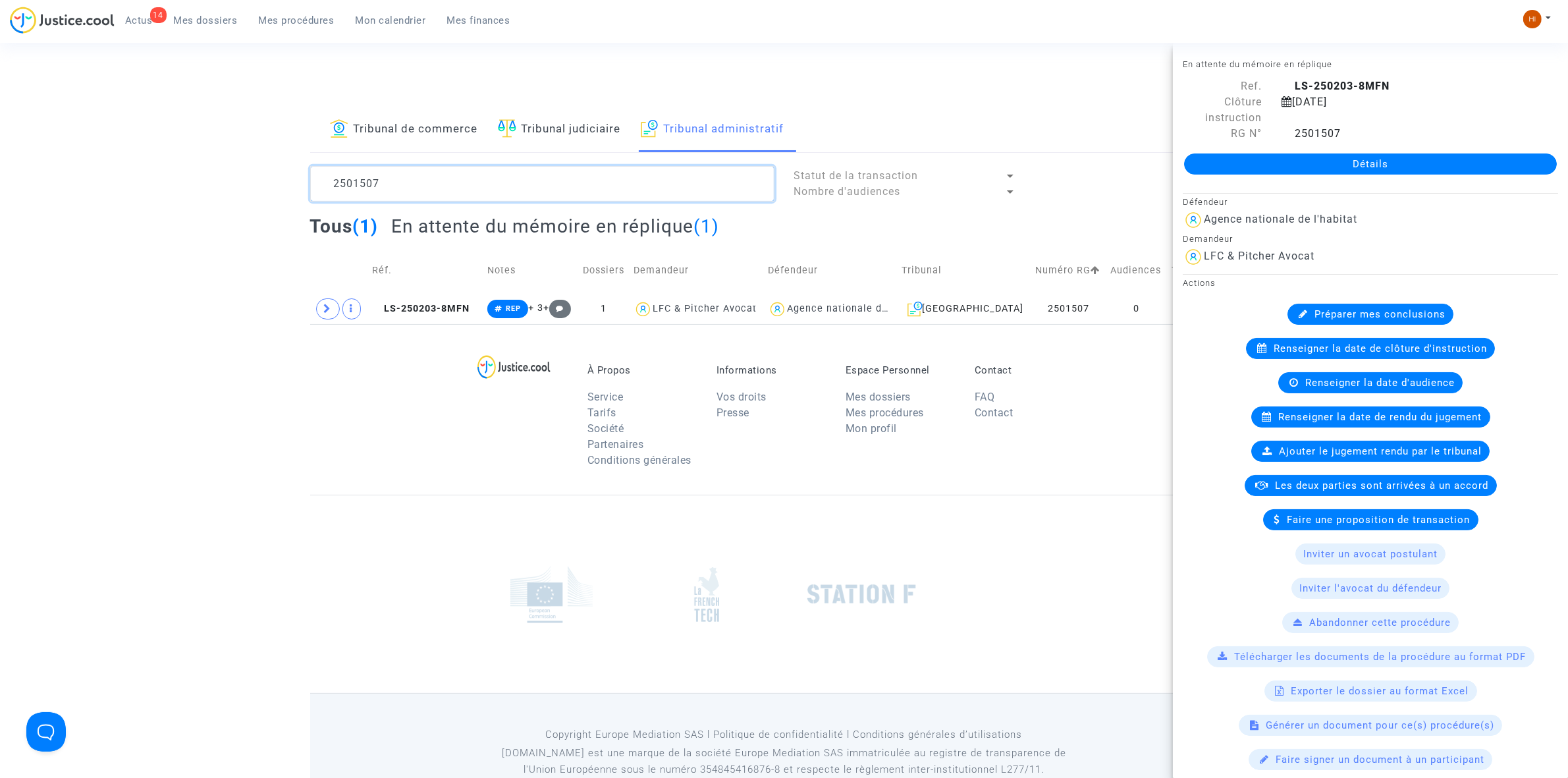
click at [700, 190] on textarea at bounding box center [542, 184] width 465 height 35
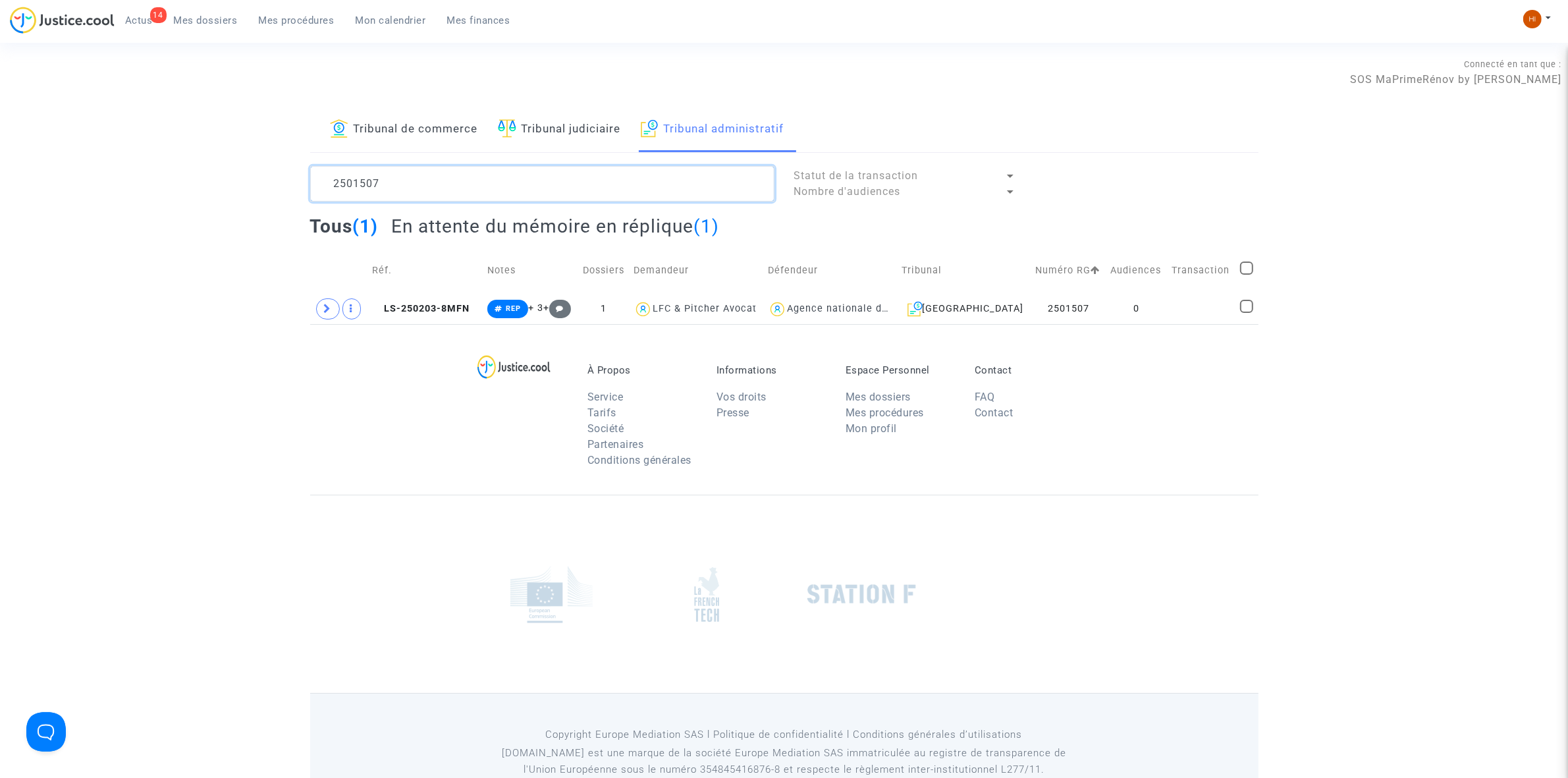
click at [700, 190] on textarea at bounding box center [542, 184] width 465 height 35
paste textarea "1"
click at [446, 311] on span "LS-250203-AZDN" at bounding box center [420, 308] width 97 height 11
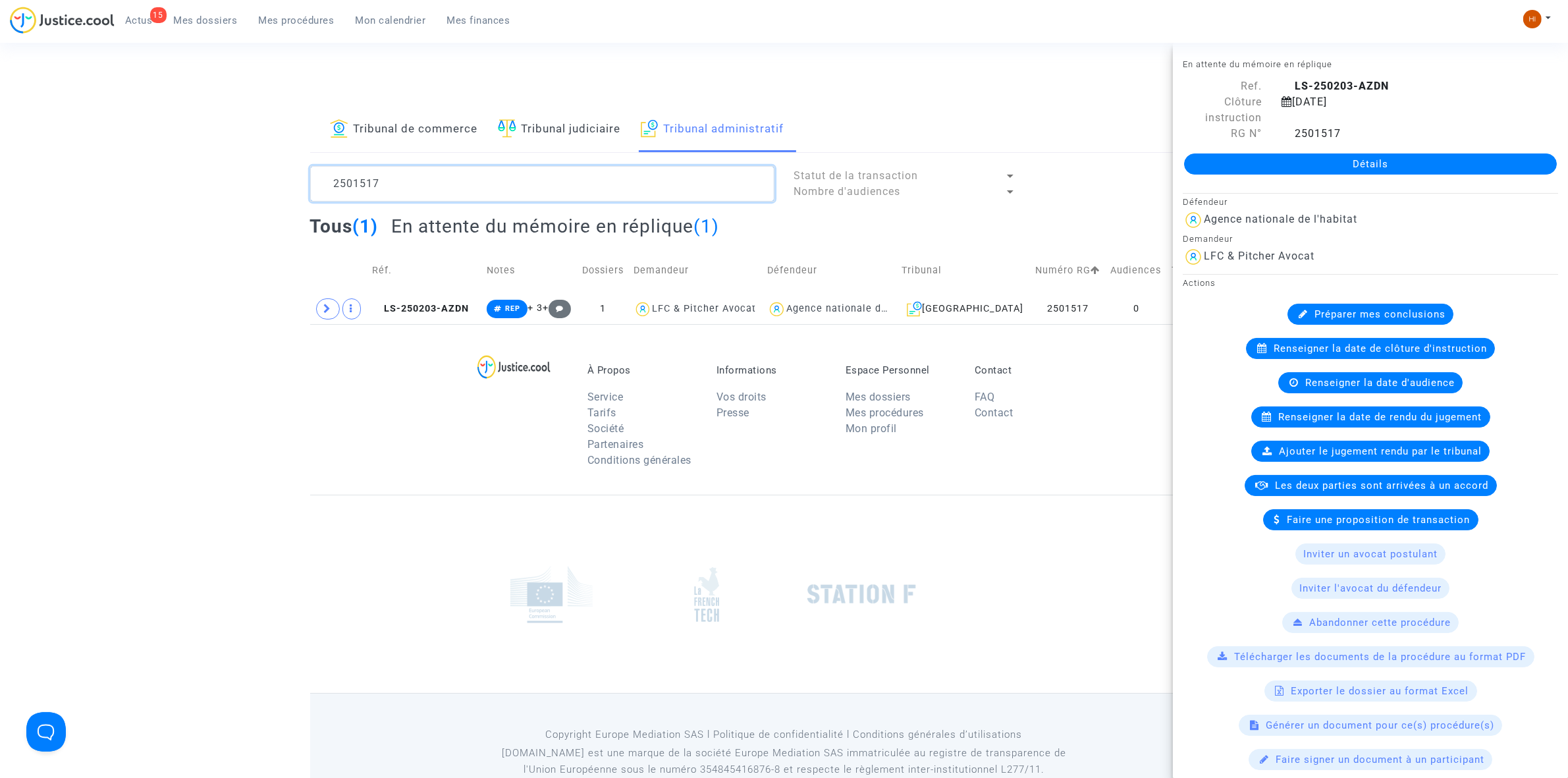
click at [603, 201] on textarea at bounding box center [542, 184] width 465 height 35
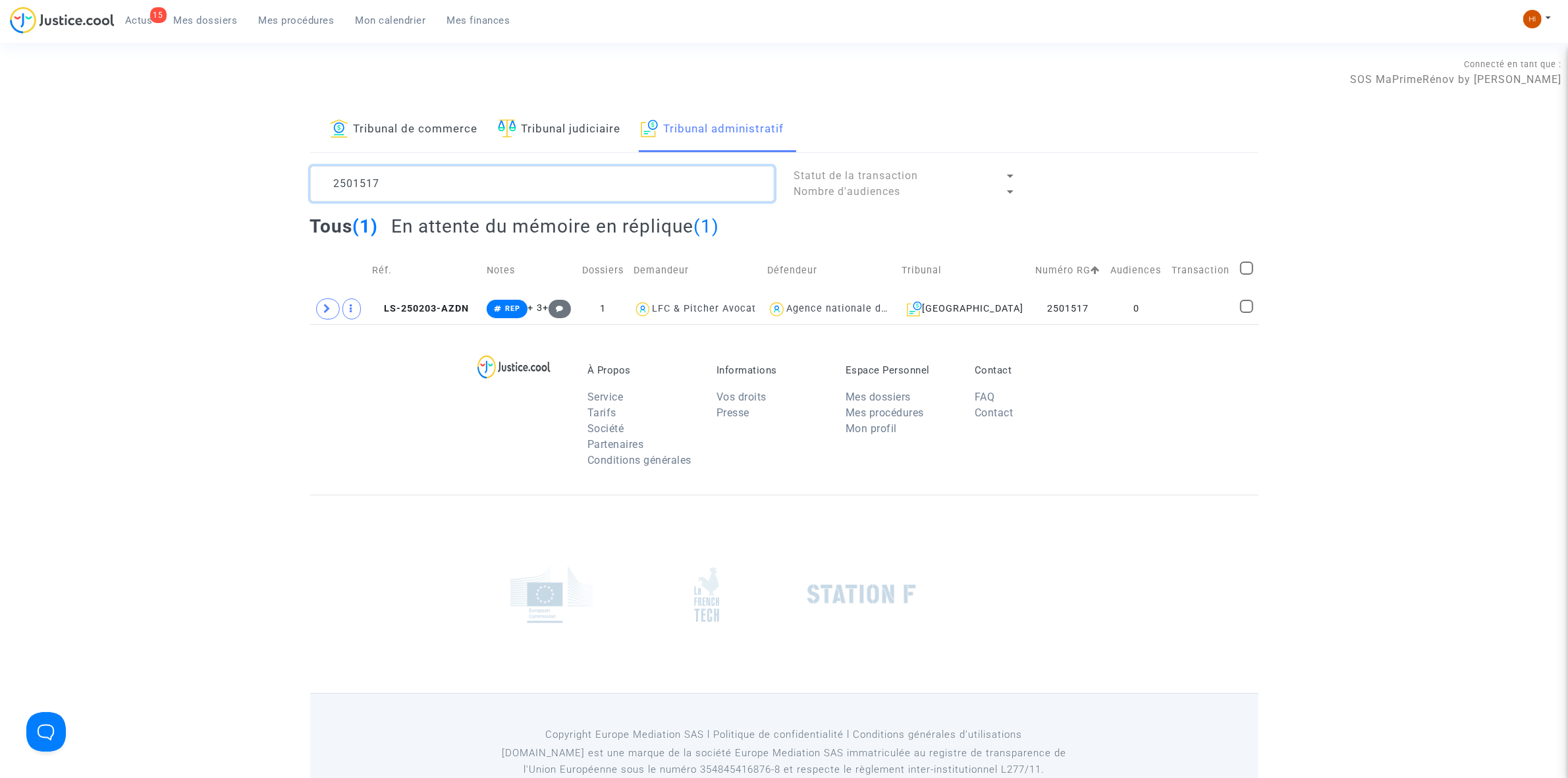
click at [603, 201] on textarea at bounding box center [542, 184] width 465 height 35
paste textarea "9"
click at [451, 310] on span "LS-250203-BC8X" at bounding box center [419, 308] width 95 height 11
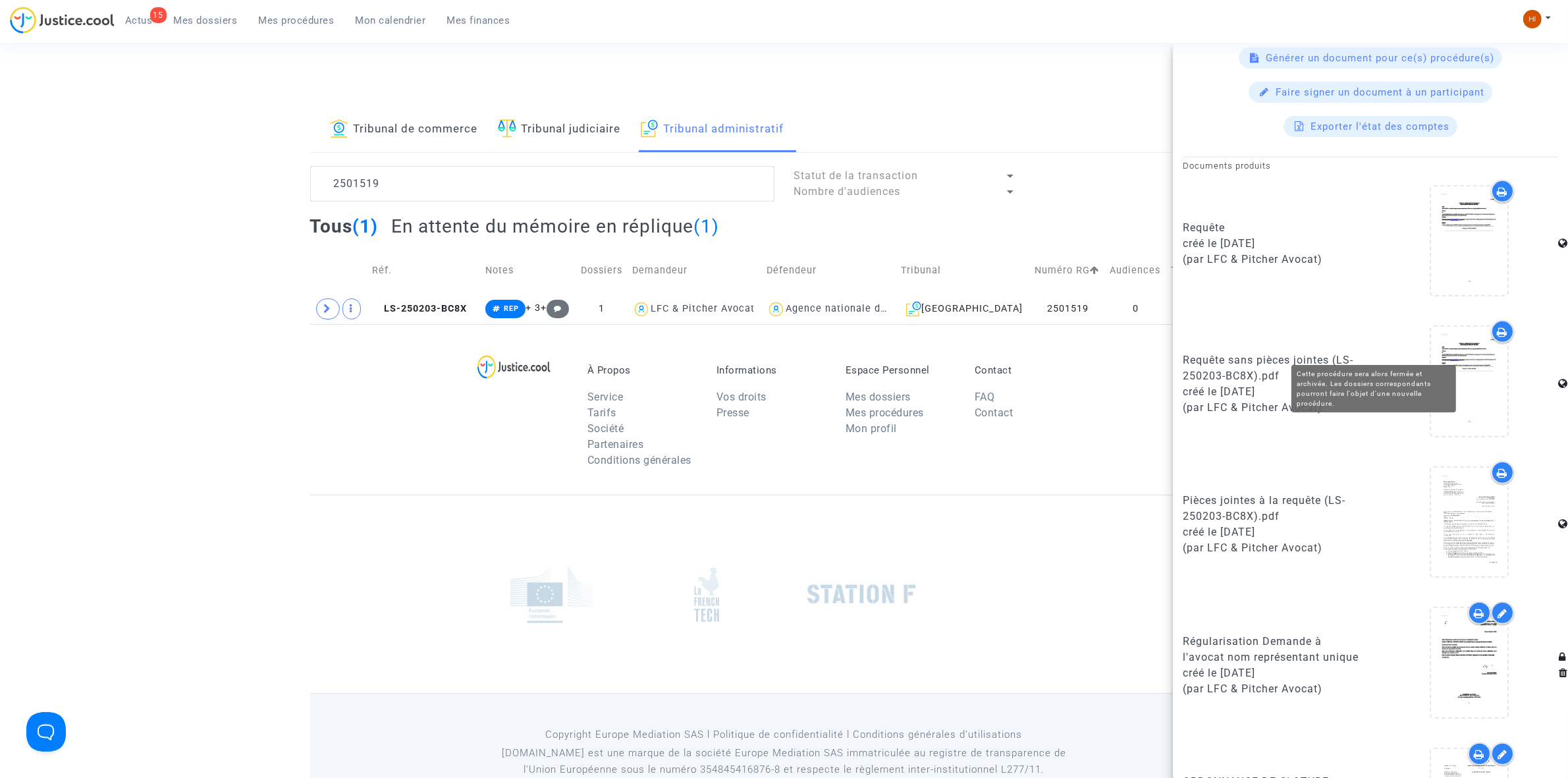
scroll to position [824, 0]
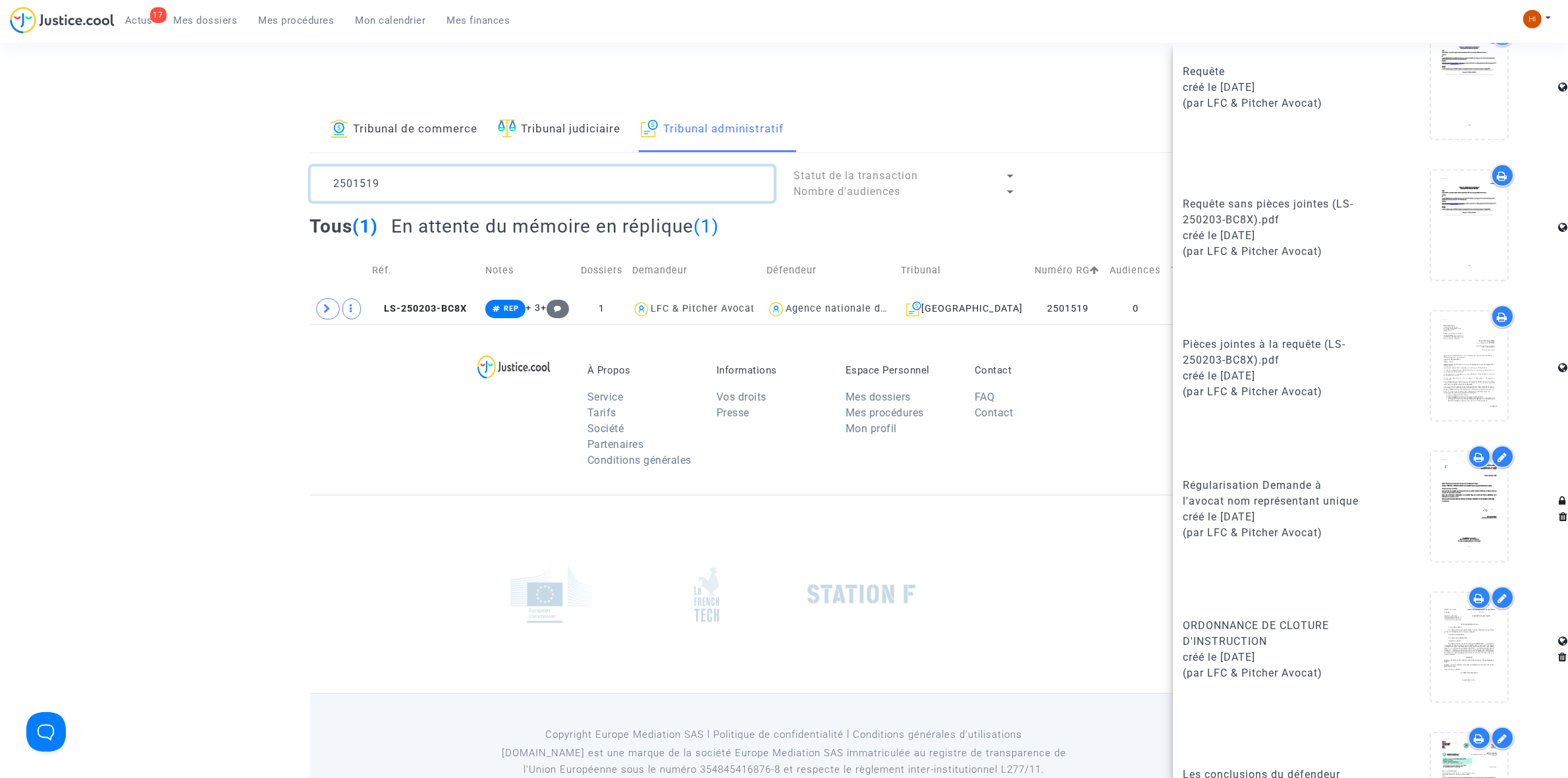
drag, startPoint x: 481, startPoint y: 198, endPoint x: 73, endPoint y: 160, distance: 409.8
click at [86, 160] on div "Tribunal de commerce Tribunal judiciaire Tribunal administratif 2501519 Statut …" at bounding box center [784, 216] width 1568 height 217
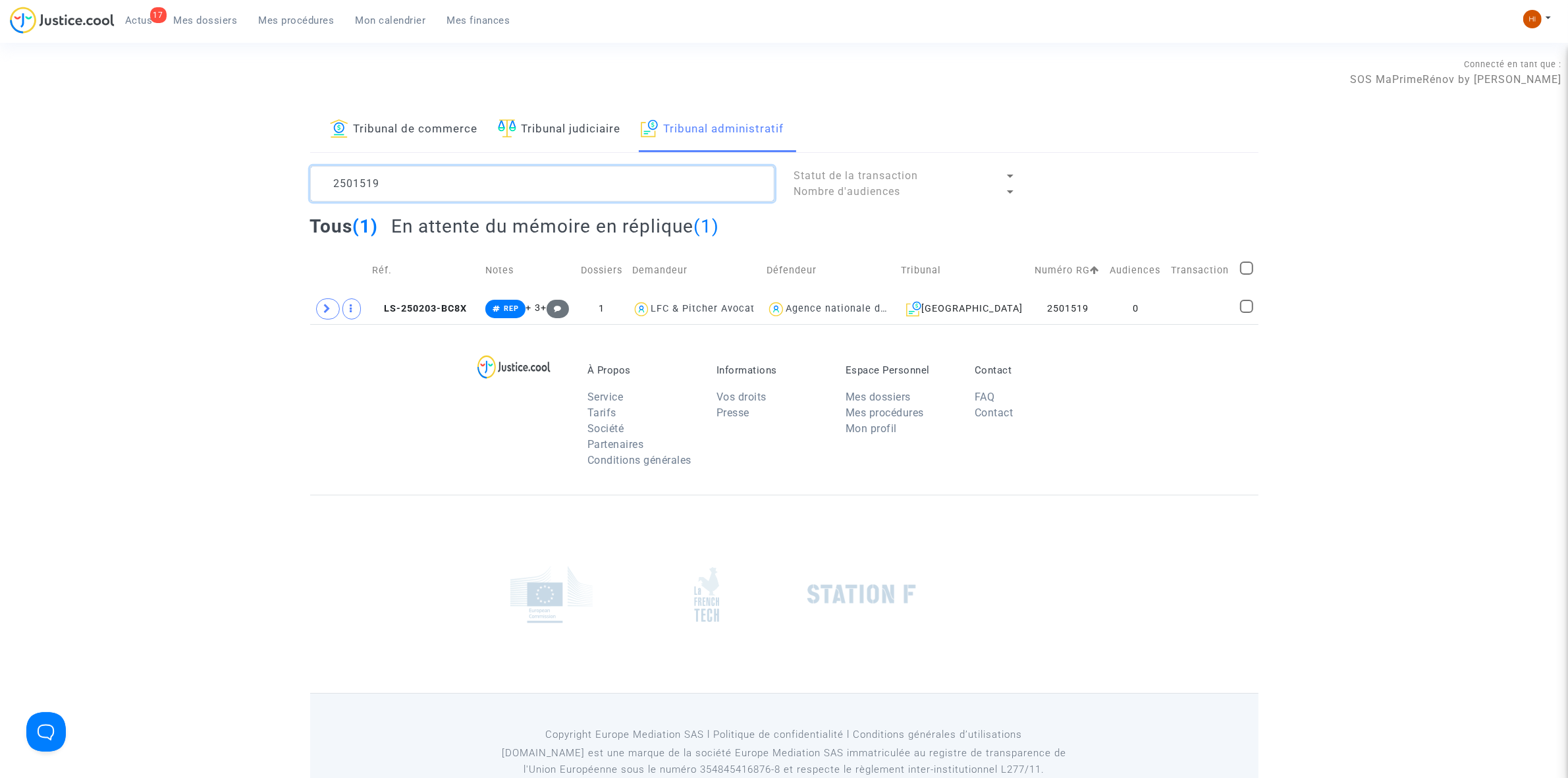
paste textarea "48"
drag, startPoint x: 467, startPoint y: 178, endPoint x: -223, endPoint y: 116, distance: 692.8
click at [0, 116] on html "18 Actus Mes dossiers Mes procédures Mon calendrier Mes finances Mon profil Cha…" at bounding box center [784, 407] width 1568 height 814
paste textarea "96"
click at [1199, 313] on td at bounding box center [1201, 309] width 69 height 31
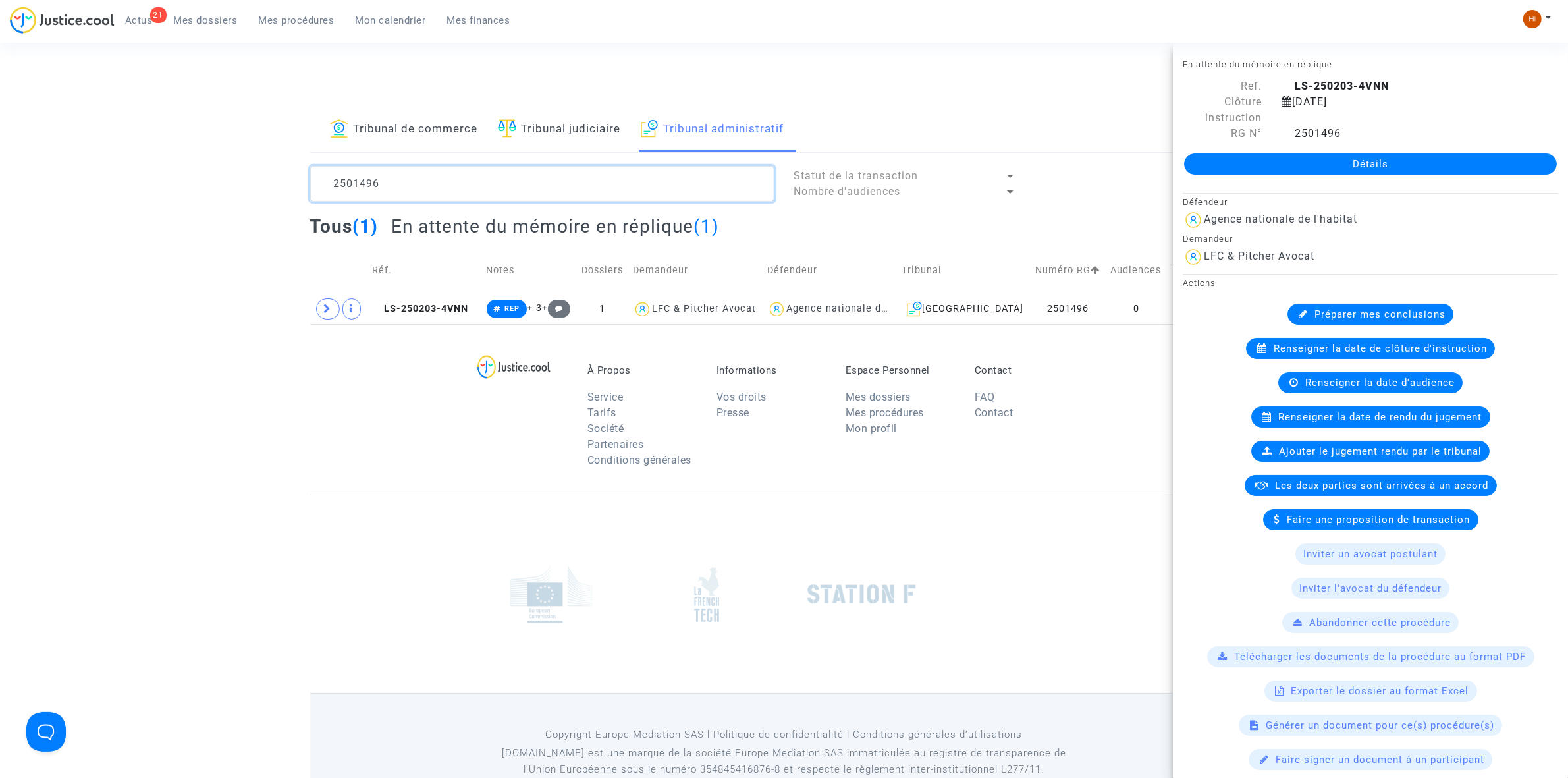
click at [502, 181] on textarea at bounding box center [542, 184] width 465 height 35
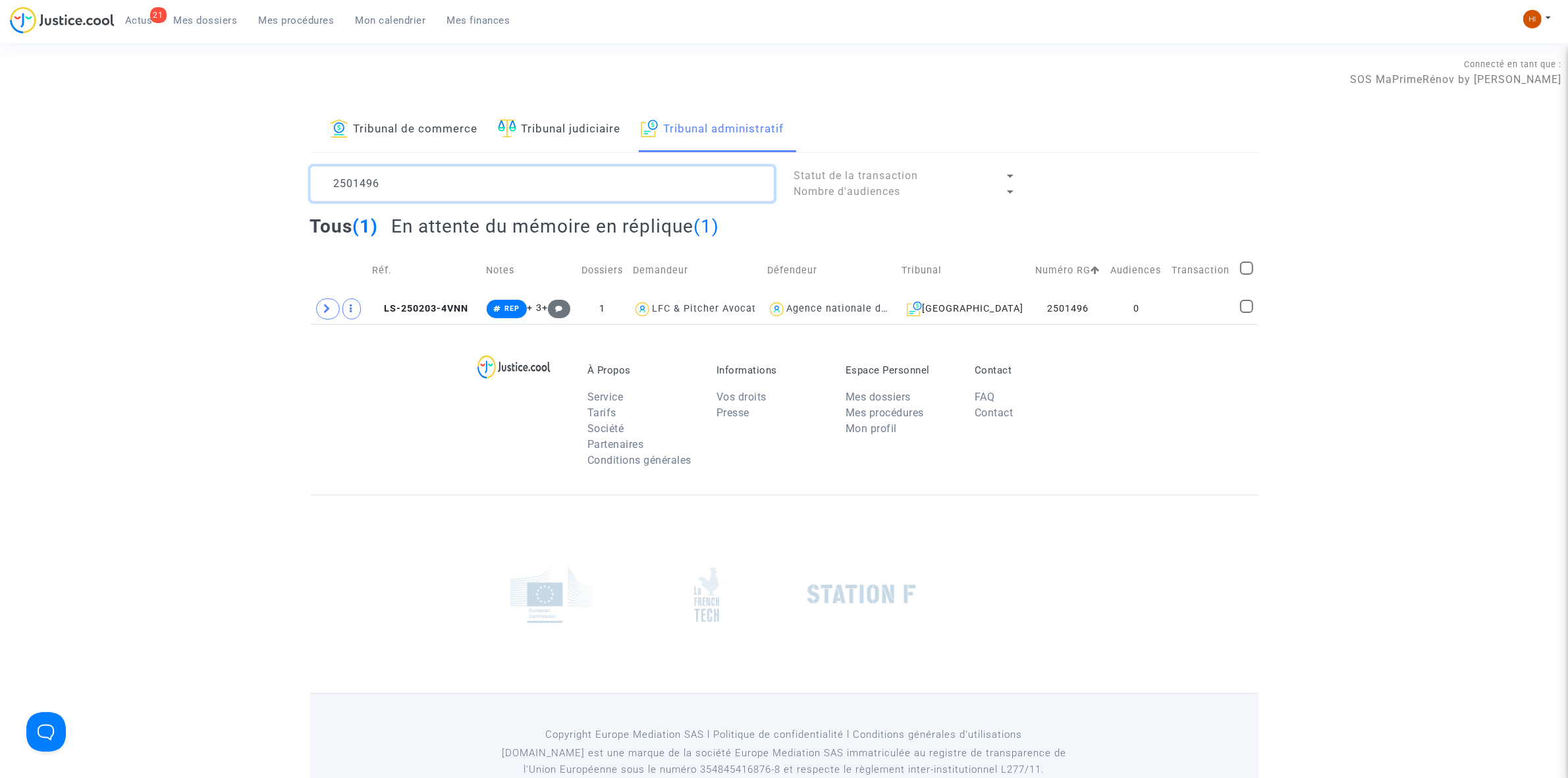
click at [502, 181] on textarea at bounding box center [542, 184] width 465 height 35
paste textarea "501"
click at [1124, 306] on td "0" at bounding box center [1137, 309] width 61 height 31
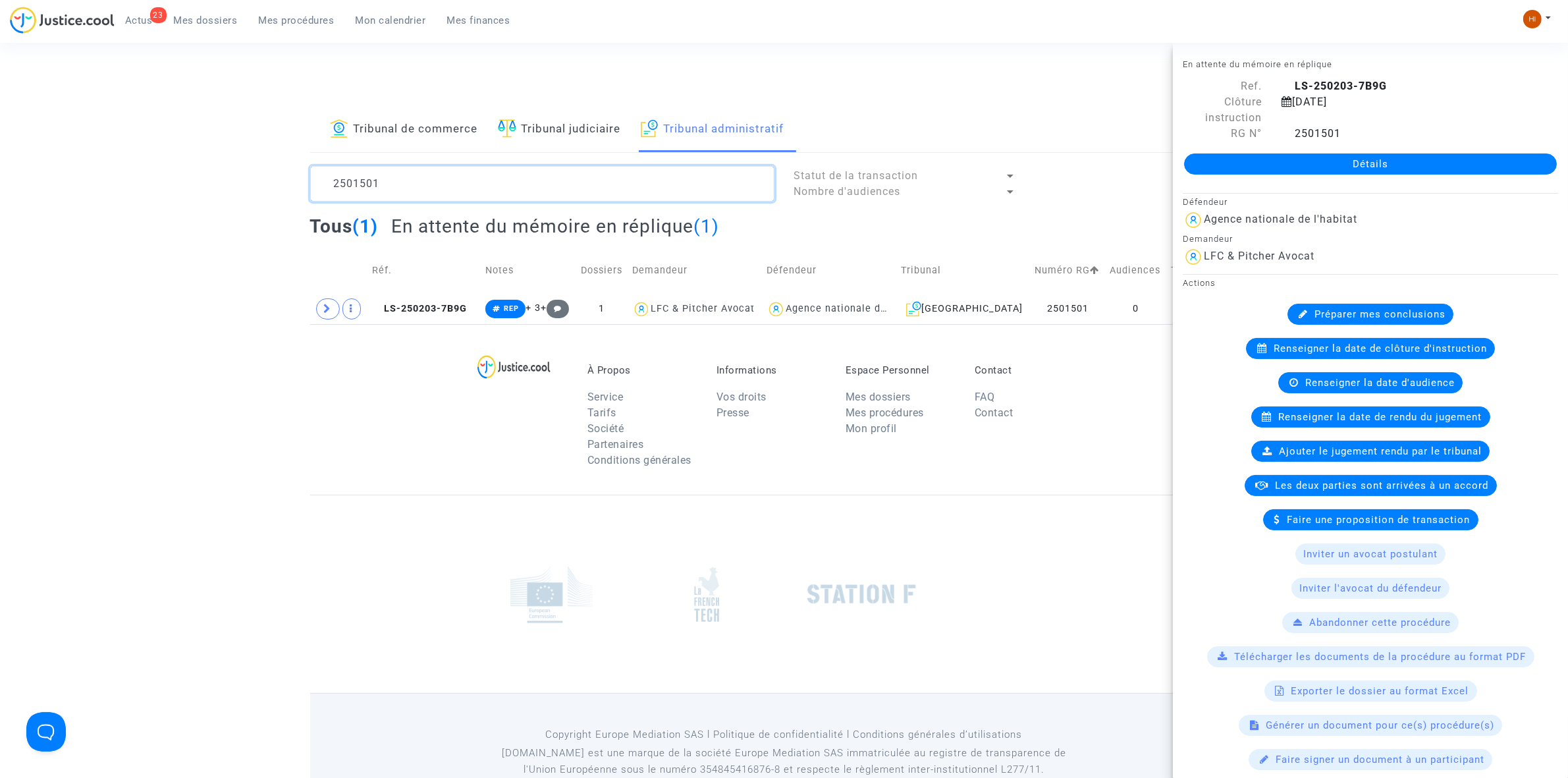
click at [475, 188] on textarea at bounding box center [542, 184] width 465 height 35
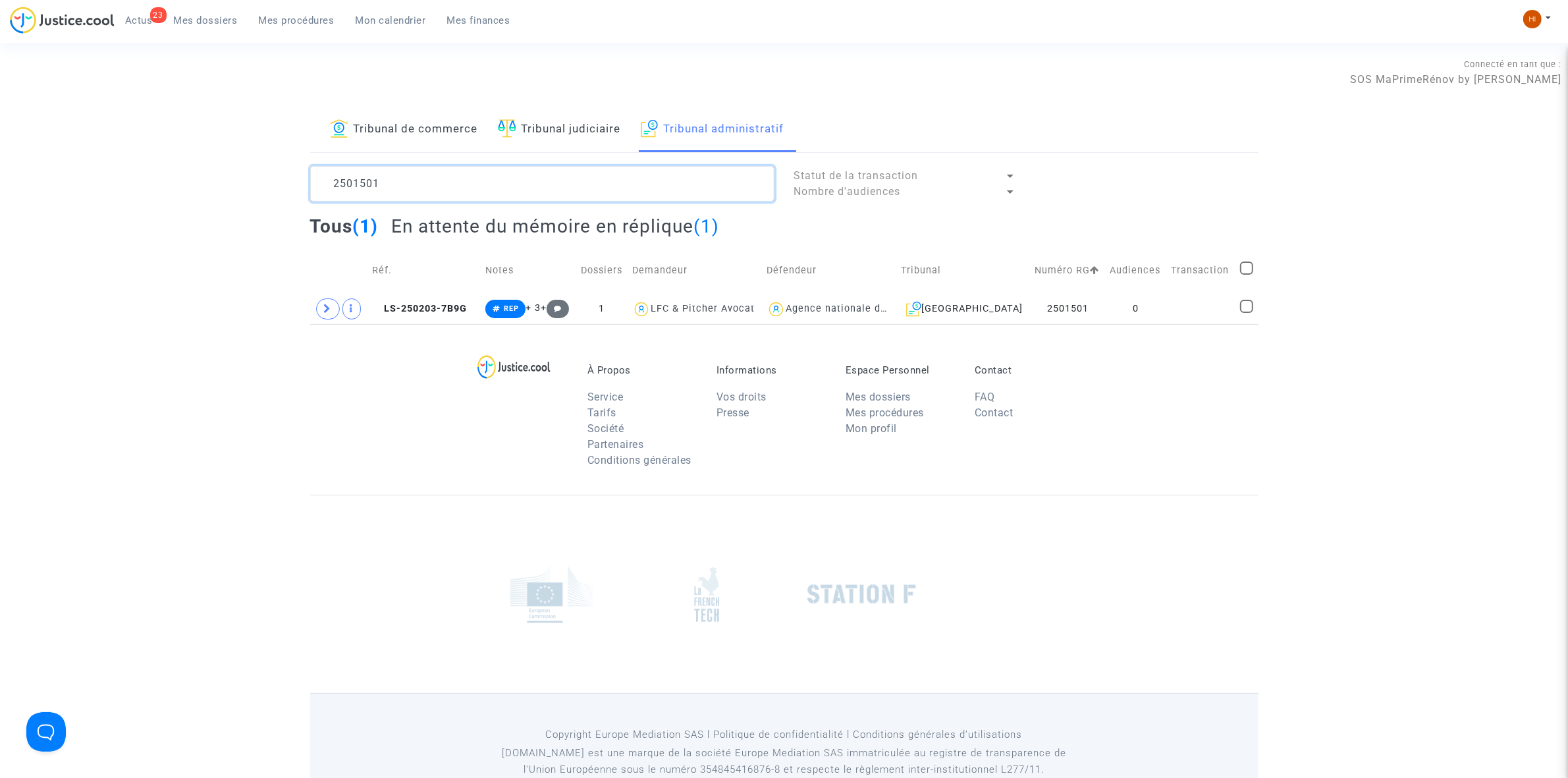
click at [475, 188] on textarea at bounding box center [542, 184] width 465 height 35
paste textarea "487"
type textarea "2501487"
click at [435, 308] on span "LS-250203-84TW" at bounding box center [420, 308] width 97 height 11
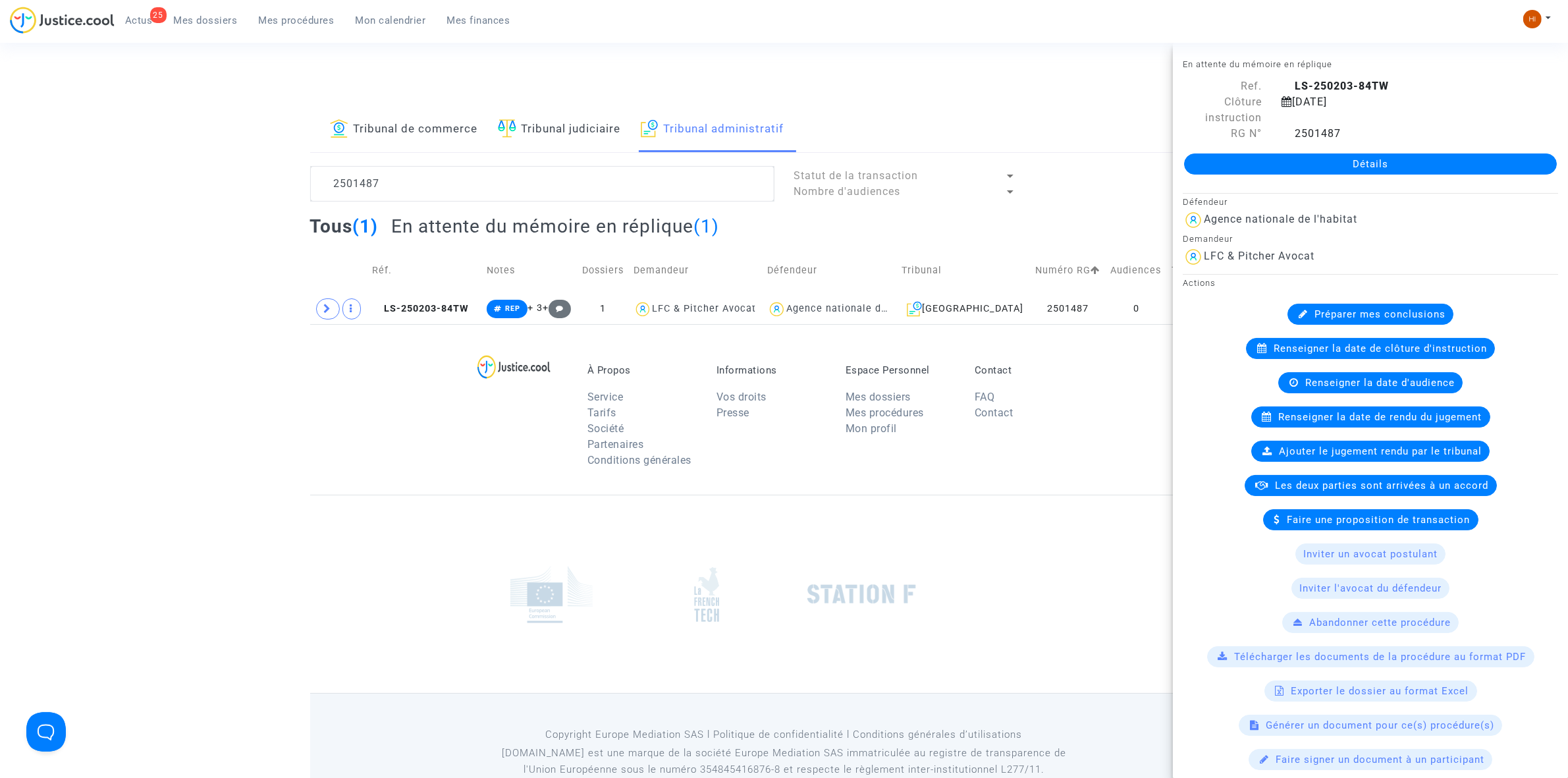
drag, startPoint x: 956, startPoint y: 71, endPoint x: 968, endPoint y: 67, distance: 12.6
click at [956, 71] on div "Connecté en tant que : SOS MaPrimeRénov by [PERSON_NAME]" at bounding box center [781, 71] width 1562 height 31
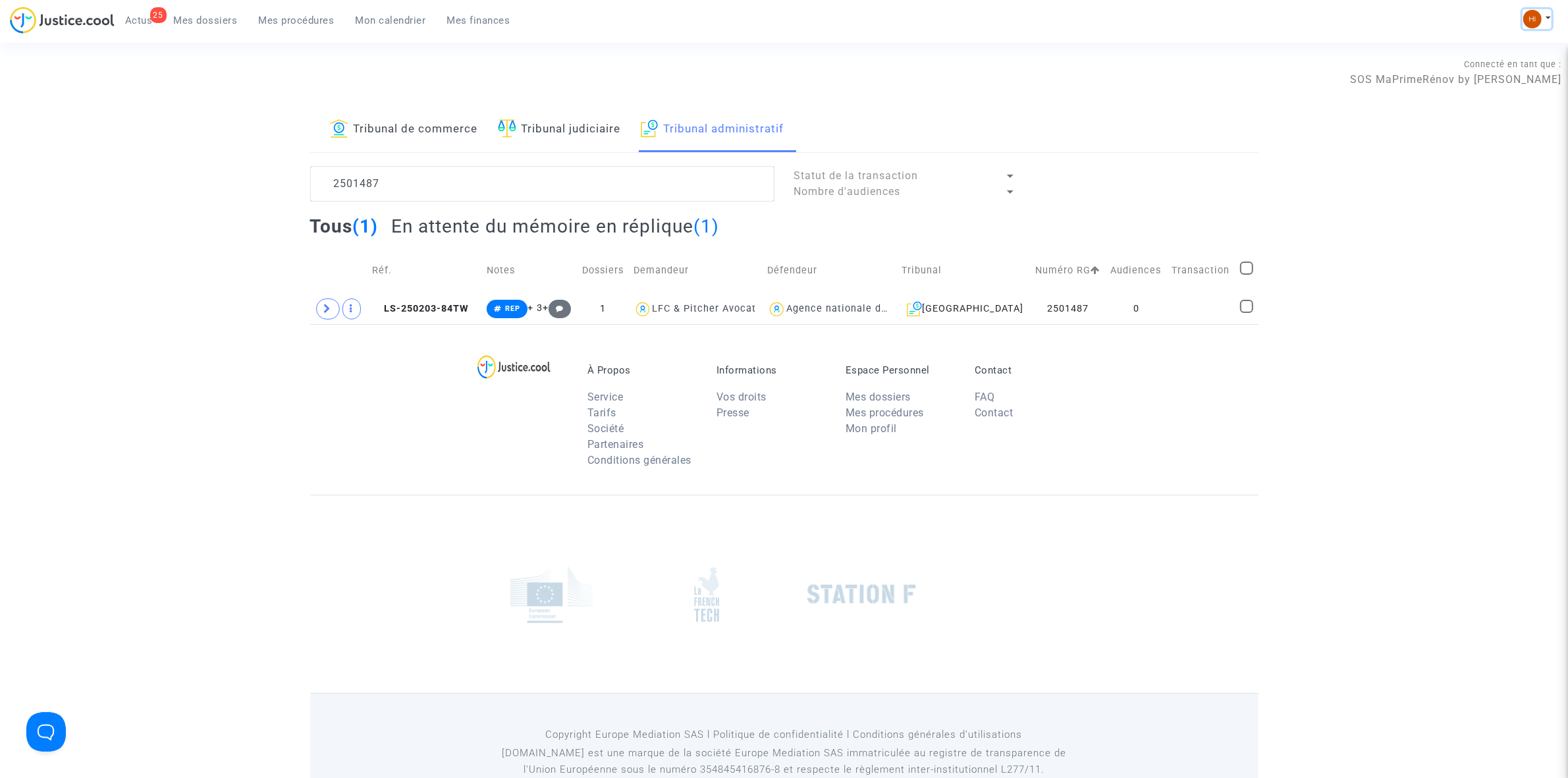
click at [1536, 20] on img at bounding box center [1532, 19] width 18 height 18
click at [1493, 67] on link "Changer de compte" at bounding box center [1485, 67] width 133 height 21
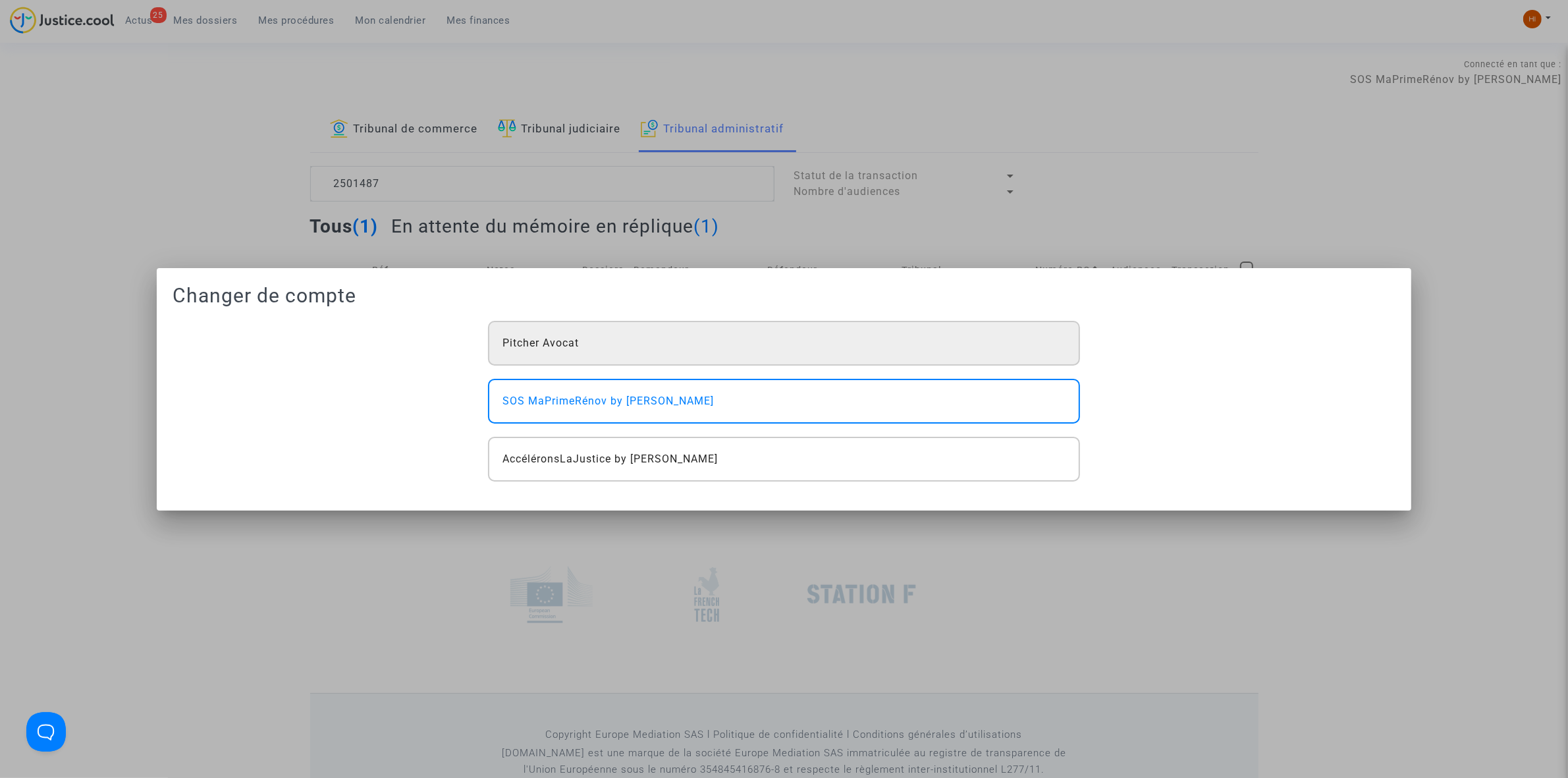
click at [765, 346] on div "Pitcher Avocat" at bounding box center [783, 344] width 591 height 45
